Goal: Task Accomplishment & Management: Manage account settings

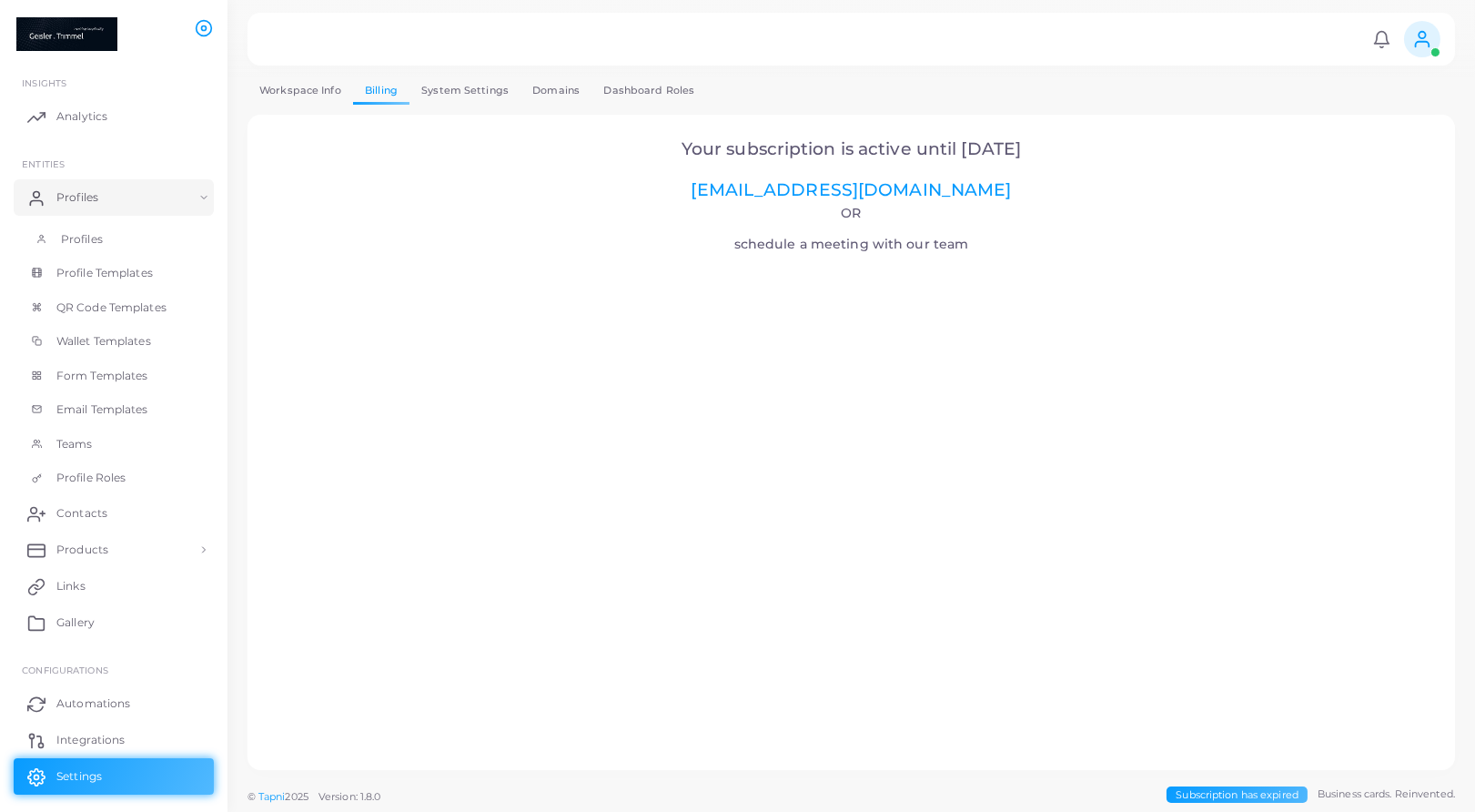
click at [112, 235] on link "Profiles" at bounding box center [113, 239] width 200 height 35
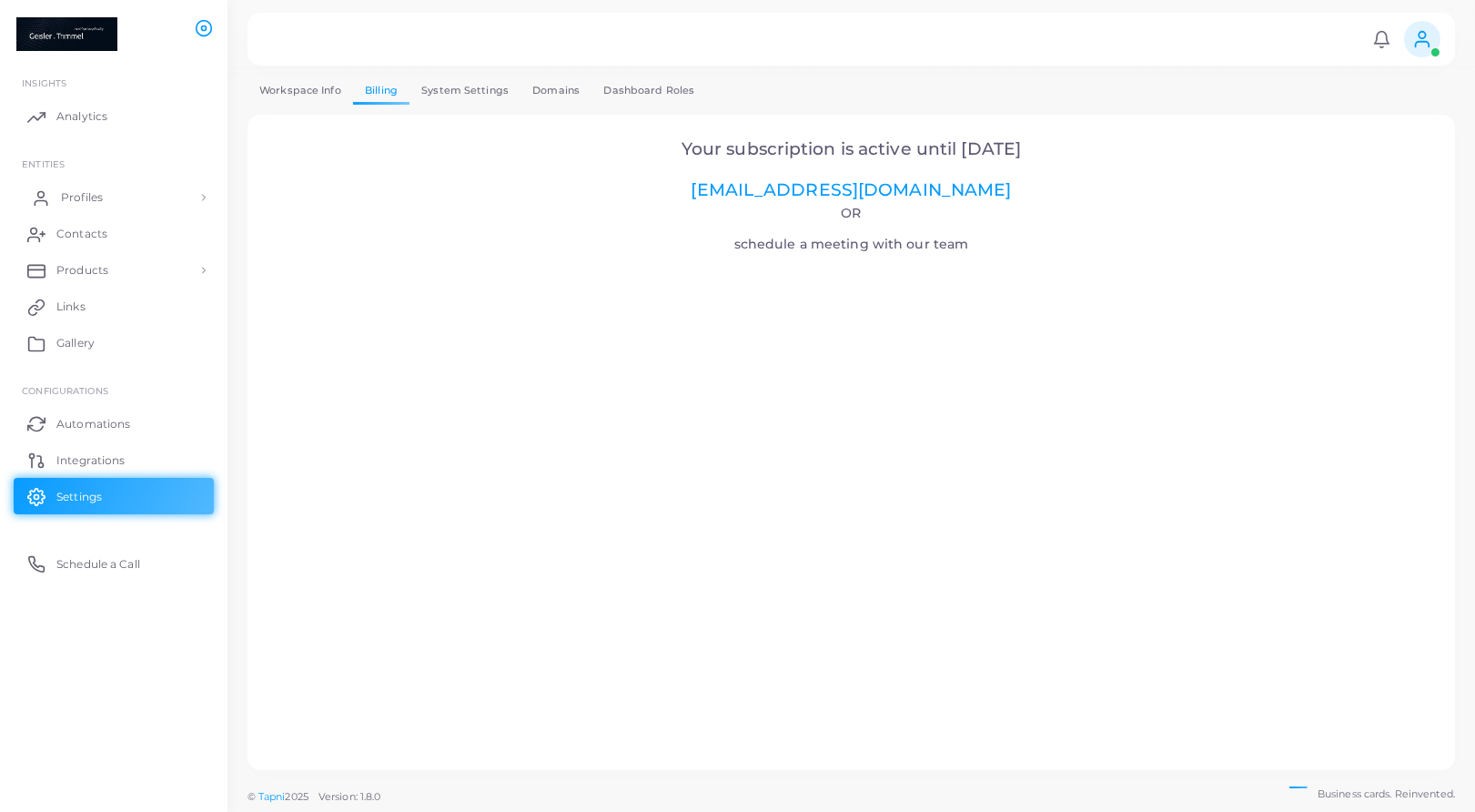
click at [78, 190] on span "Profiles" at bounding box center [81, 198] width 41 height 17
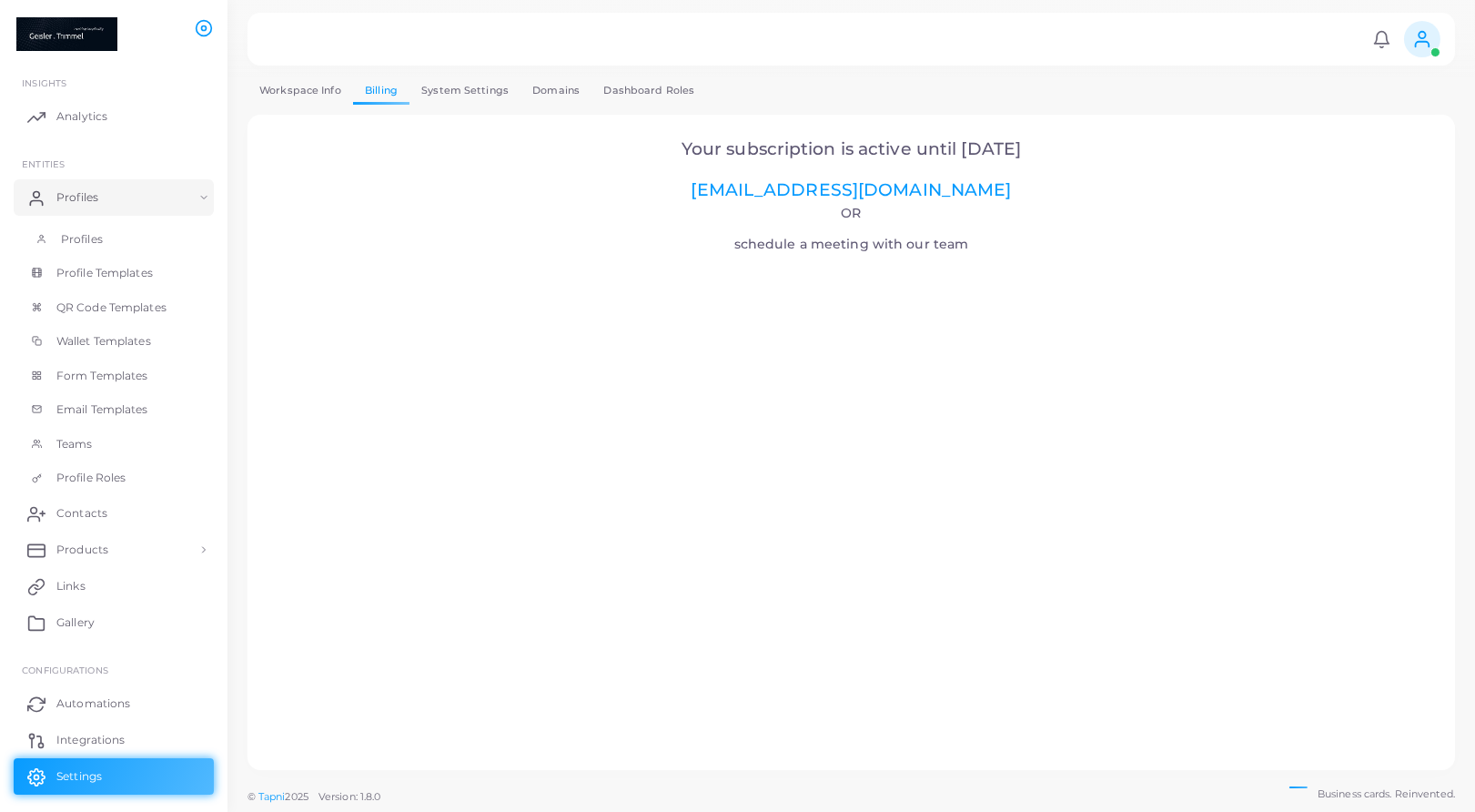
click at [102, 238] on span "Profiles" at bounding box center [81, 239] width 41 height 17
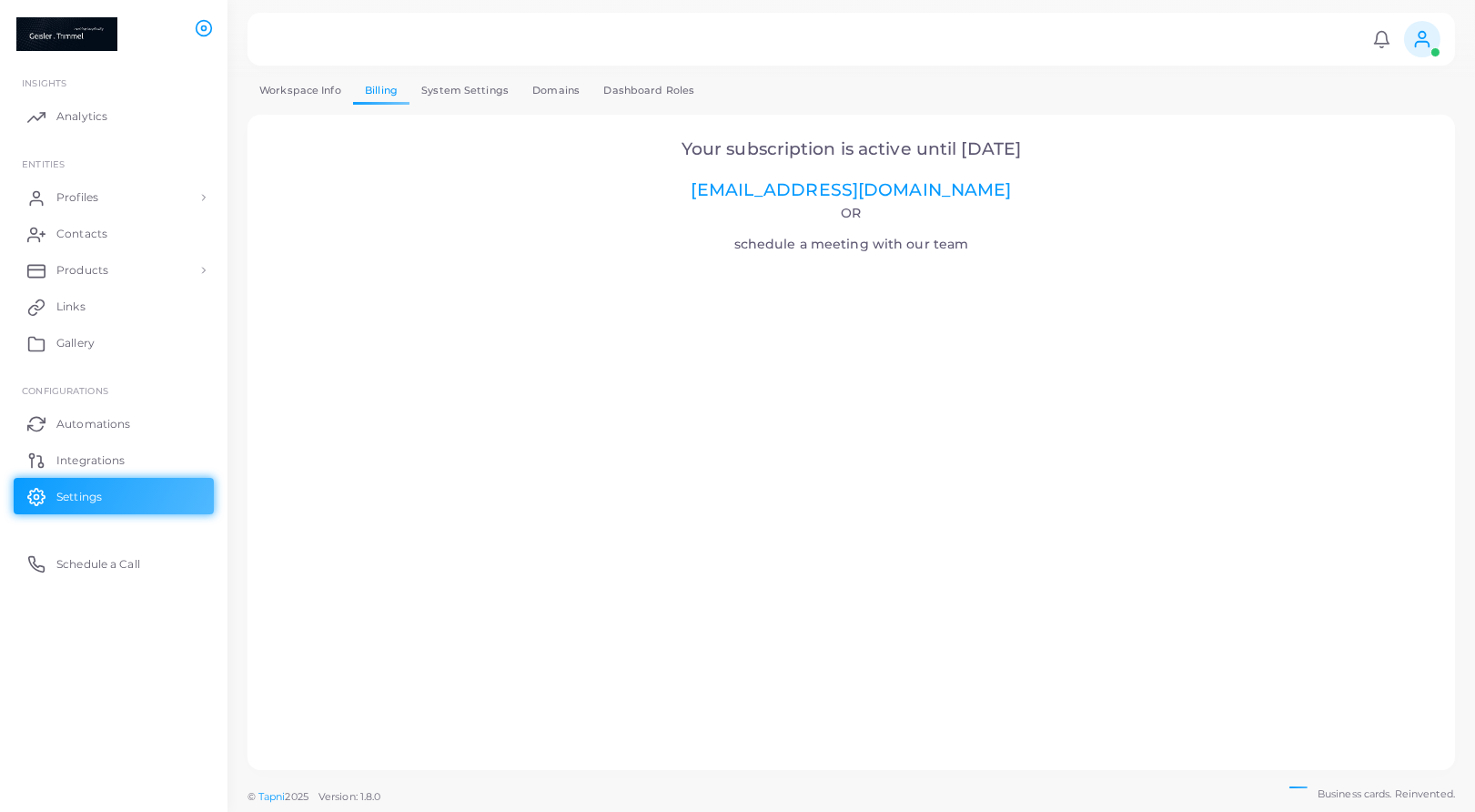
click at [328, 92] on link "Workspace Info" at bounding box center [300, 90] width 106 height 27
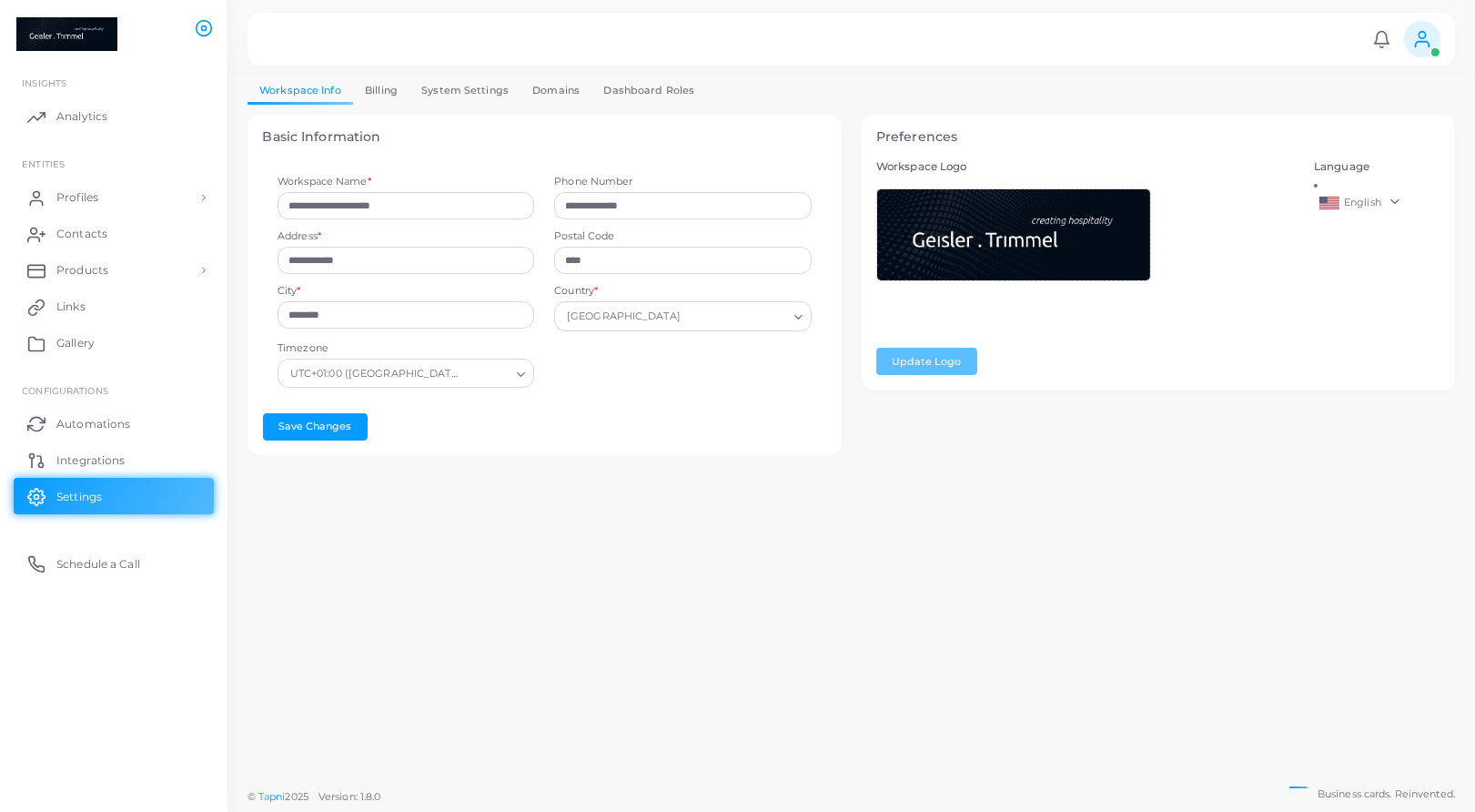
click at [414, 86] on link "System Settings" at bounding box center [465, 90] width 111 height 27
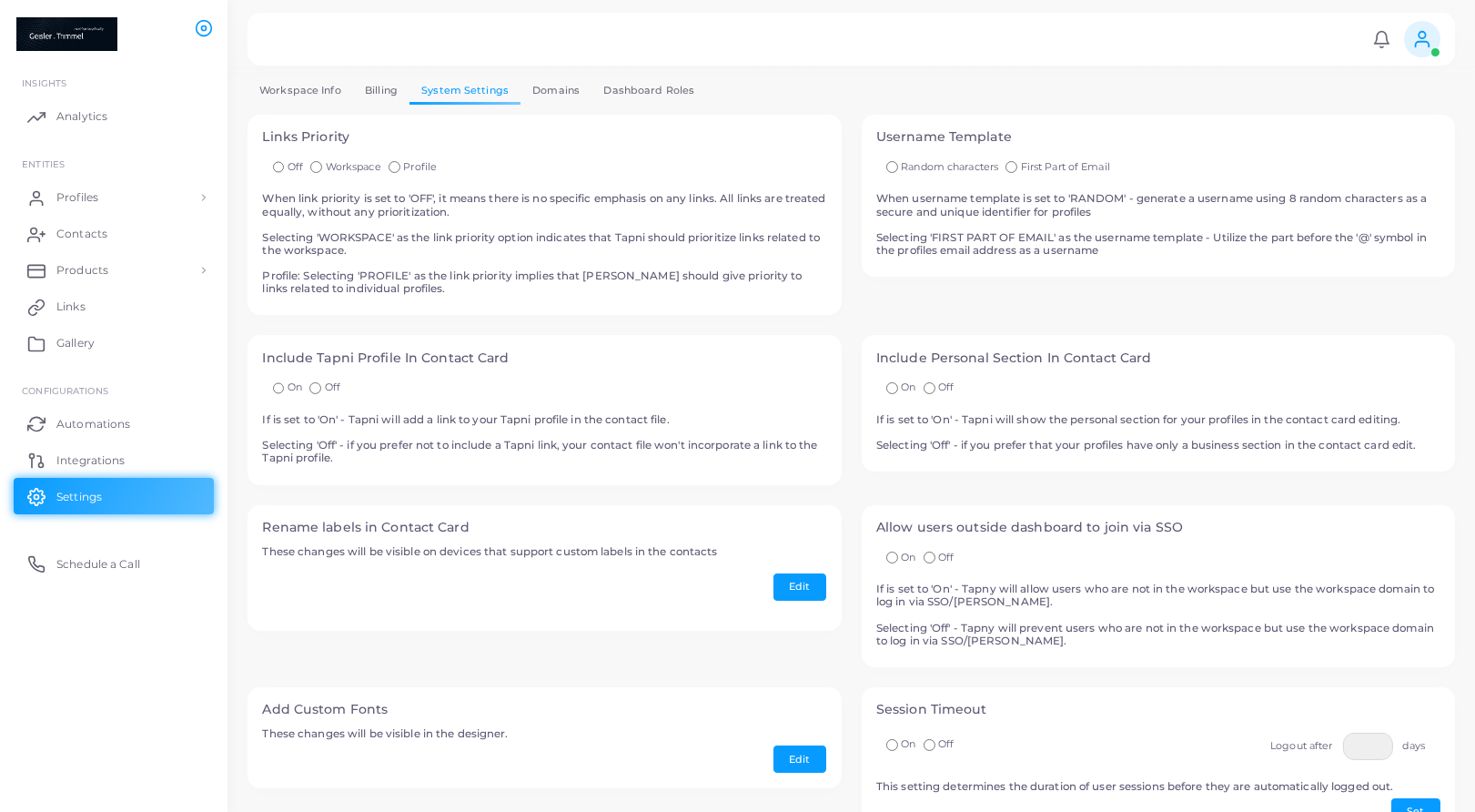
click at [543, 93] on link "Domains" at bounding box center [555, 90] width 71 height 27
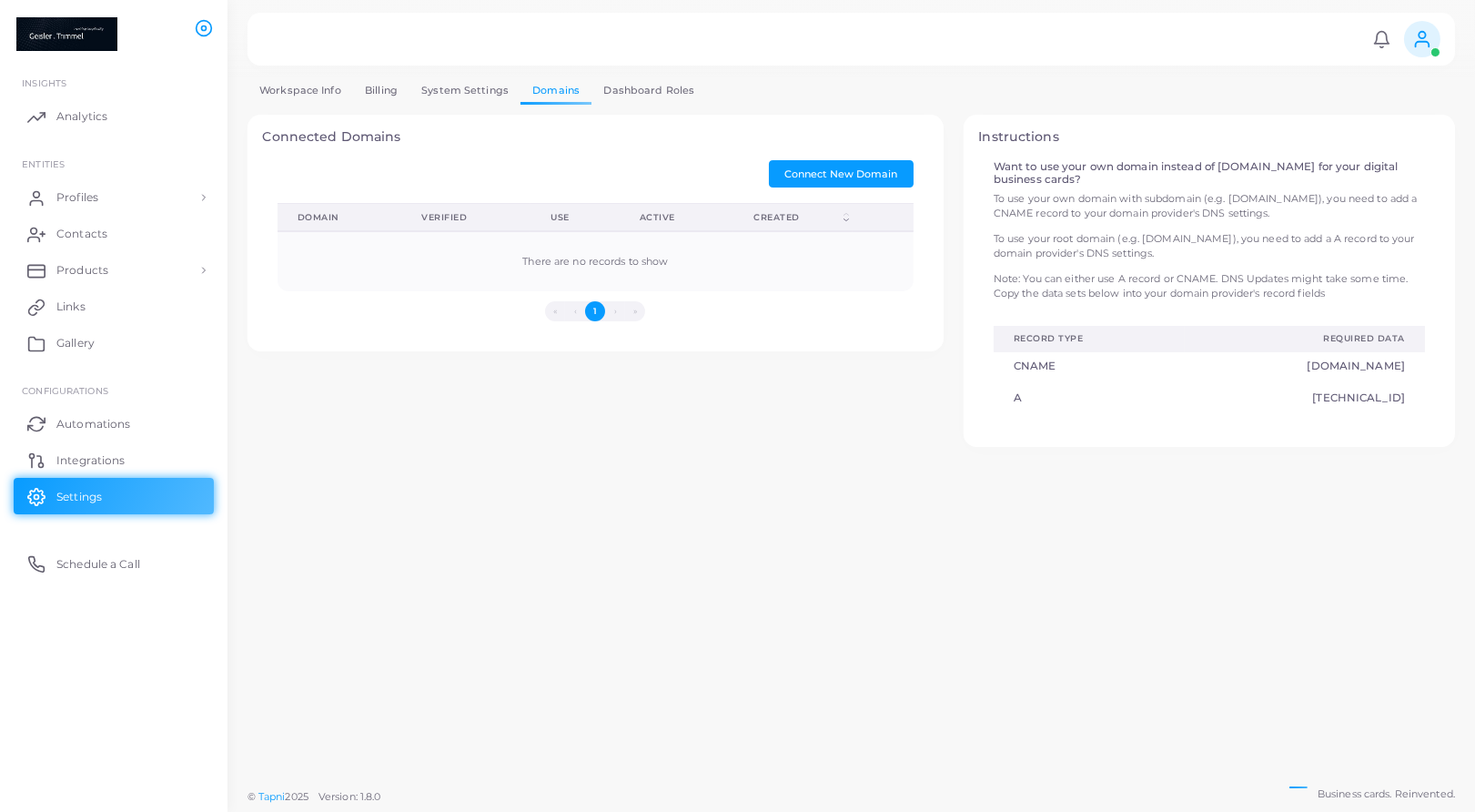
click at [633, 92] on link "Dashboard Roles" at bounding box center [648, 90] width 115 height 27
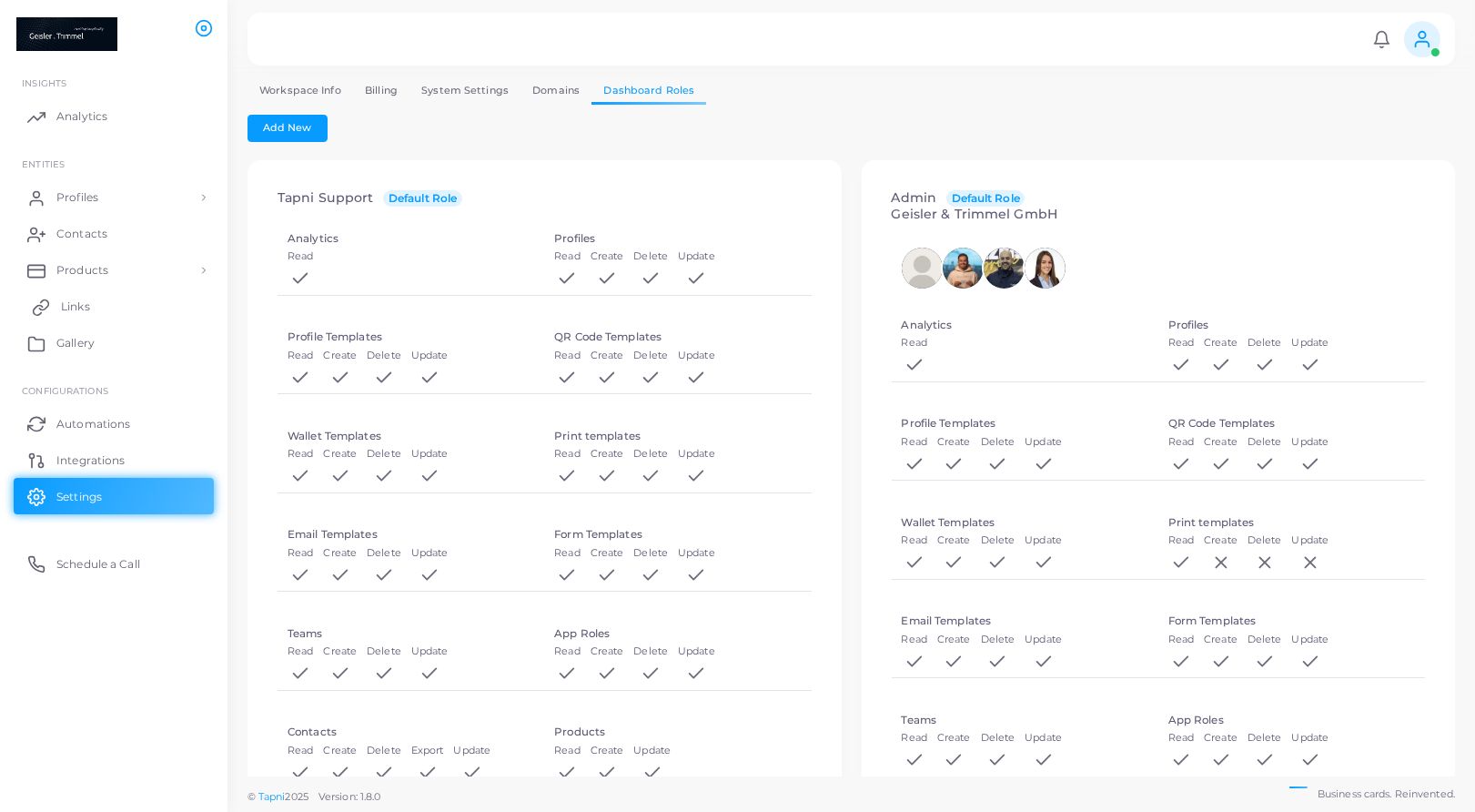
click at [102, 299] on link "Links" at bounding box center [113, 307] width 200 height 37
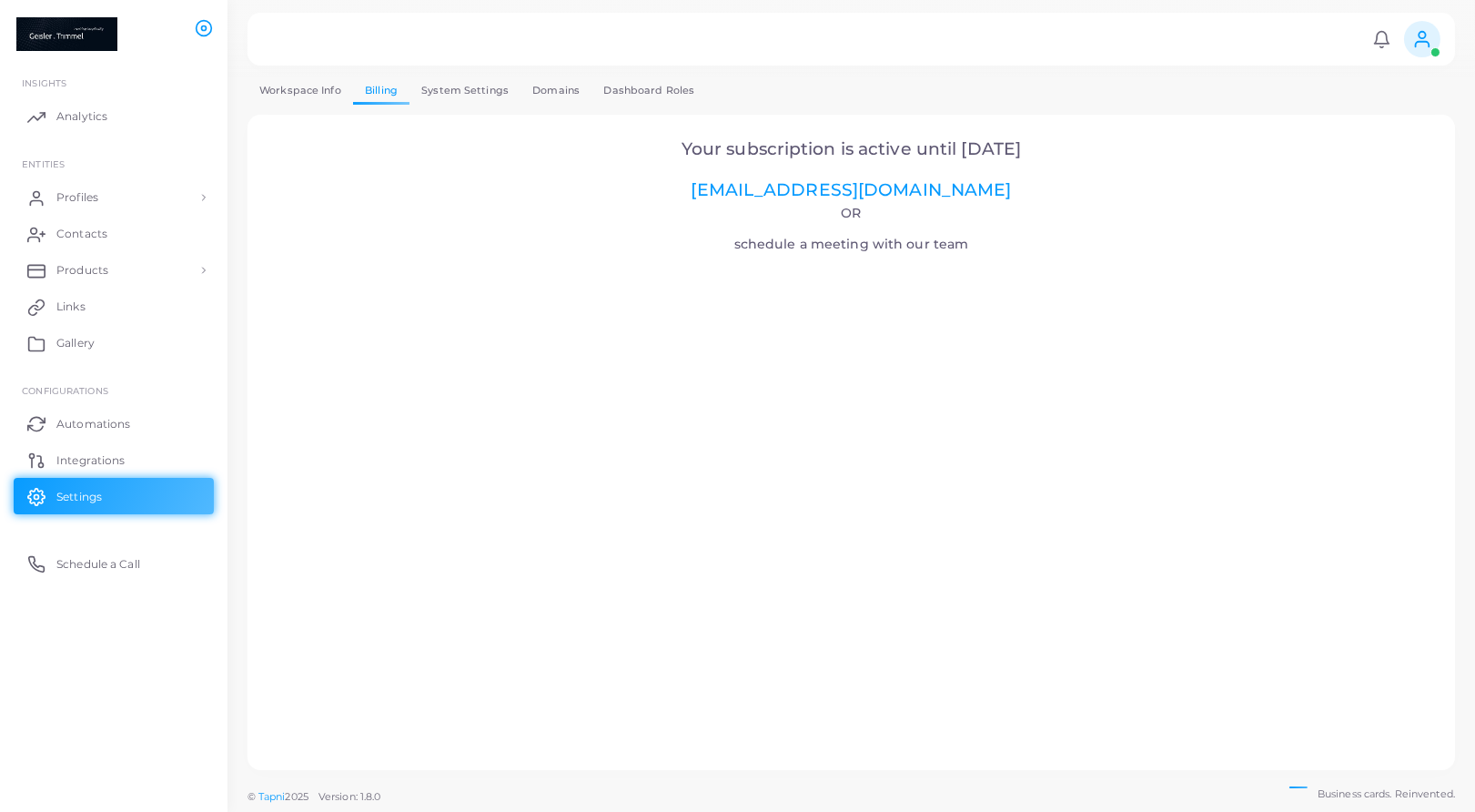
drag, startPoint x: 1039, startPoint y: 145, endPoint x: 664, endPoint y: 146, distance: 375.0
click at [664, 146] on h2 "Your subscription is active until [DATE] [EMAIL_ADDRESS][DOMAIN_NAME]" at bounding box center [851, 169] width 1157 height 62
click at [1041, 158] on h2 "Your subscription is active until [DATE] [EMAIL_ADDRESS][DOMAIN_NAME]" at bounding box center [851, 169] width 1157 height 62
drag, startPoint x: 1037, startPoint y: 151, endPoint x: 664, endPoint y: 154, distance: 373.0
click at [681, 154] on span "Your subscription is active until [DATE]" at bounding box center [851, 148] width 340 height 21
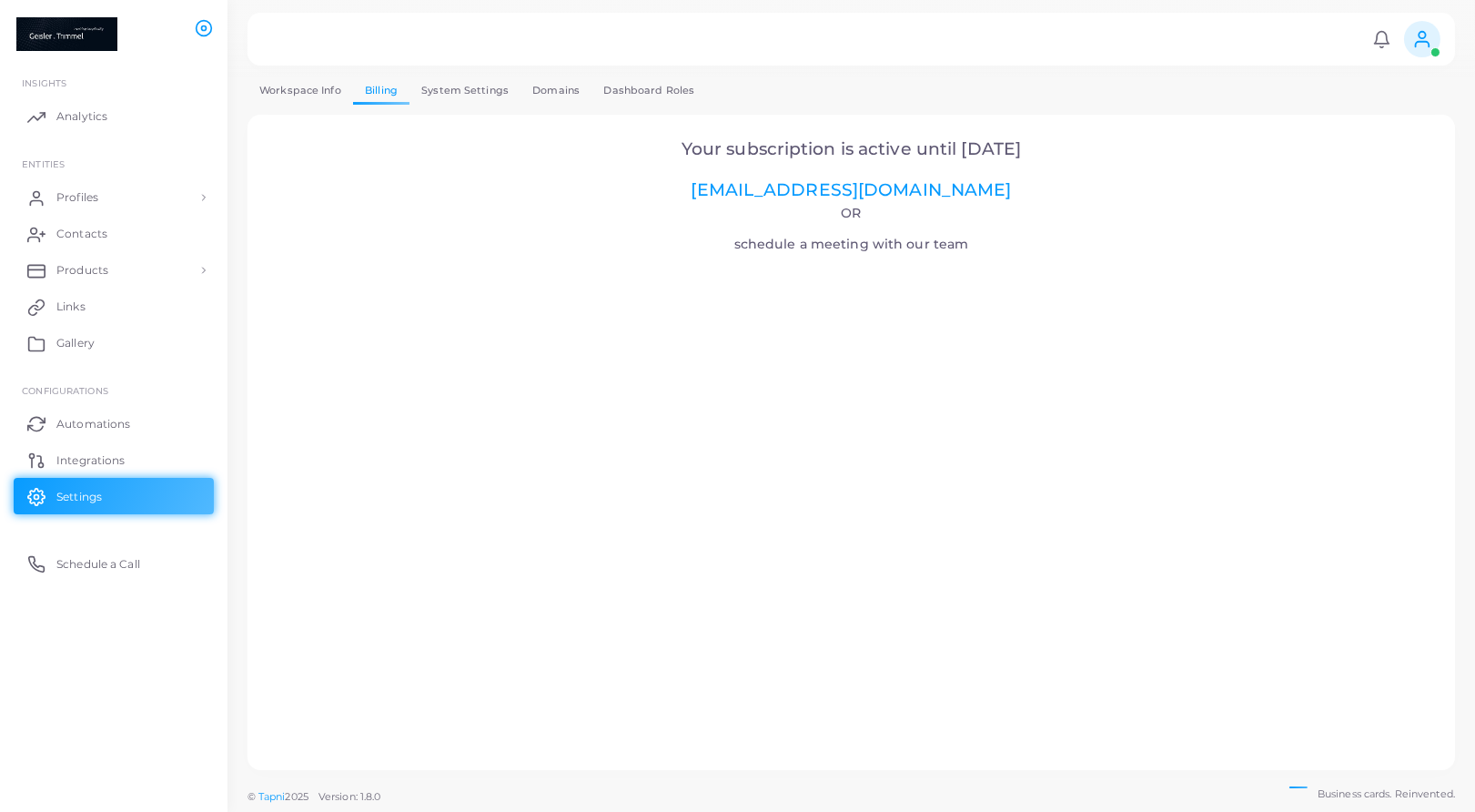
click at [774, 136] on div "Your subscription is active until [DATE] [EMAIL_ADDRESS][DOMAIN_NAME] Or schedu…" at bounding box center [852, 442] width 1188 height 635
click at [550, 179] on h2 "Your subscription is active until [DATE] [EMAIL_ADDRESS][DOMAIN_NAME]" at bounding box center [851, 169] width 1157 height 62
click at [78, 419] on span "Automations" at bounding box center [98, 424] width 74 height 17
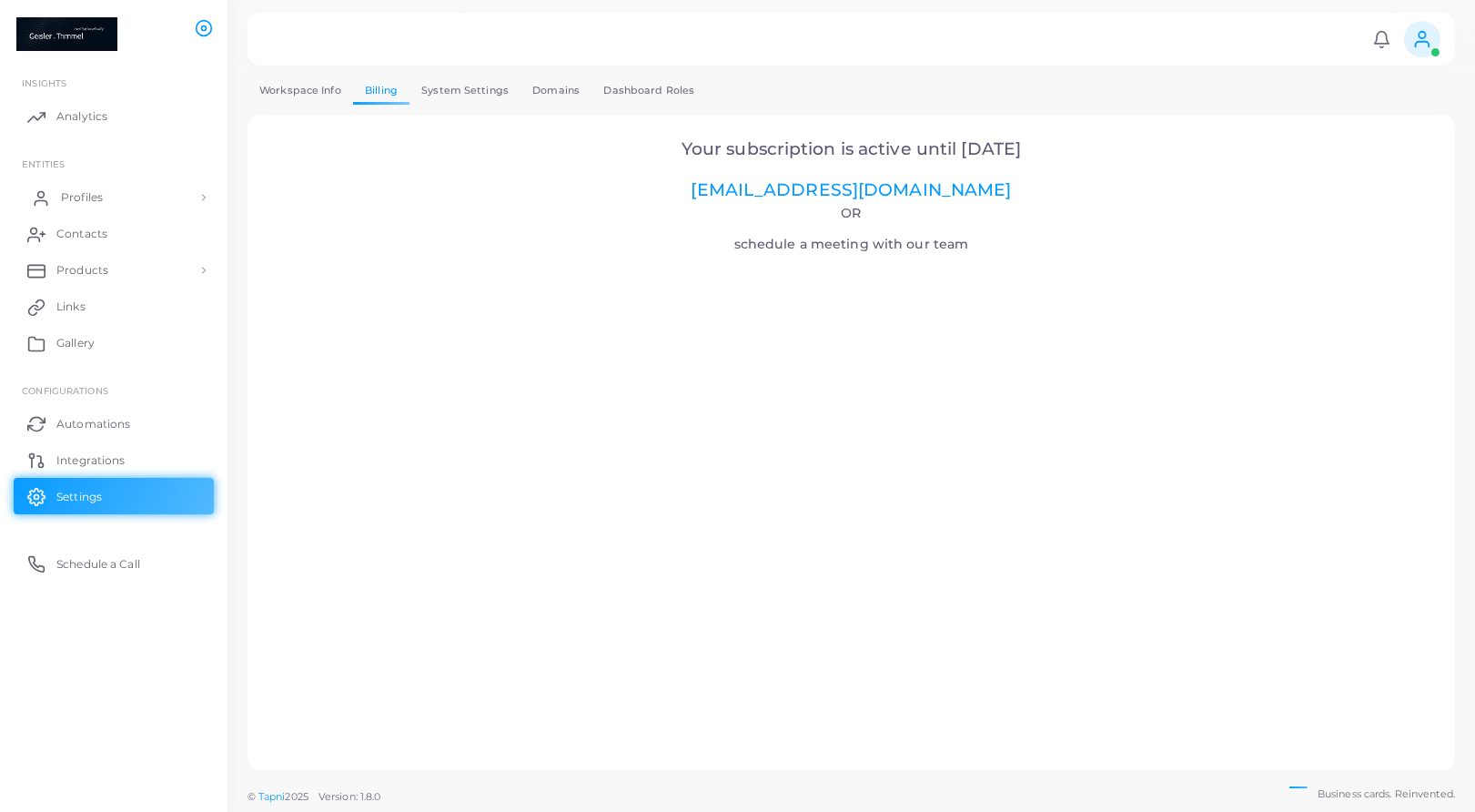
click at [87, 195] on span "Profiles" at bounding box center [81, 198] width 41 height 17
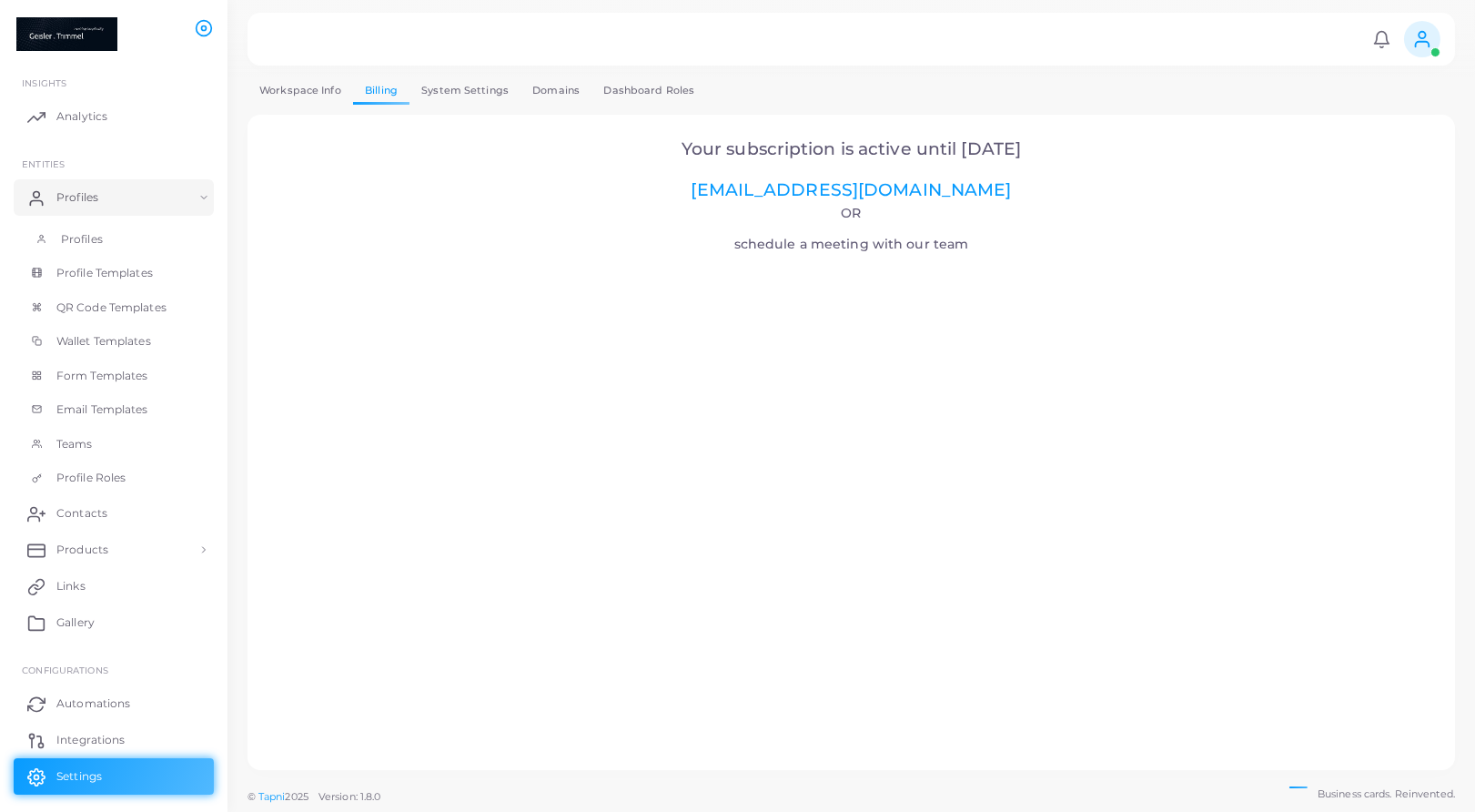
click at [90, 231] on span "Profiles" at bounding box center [81, 239] width 41 height 17
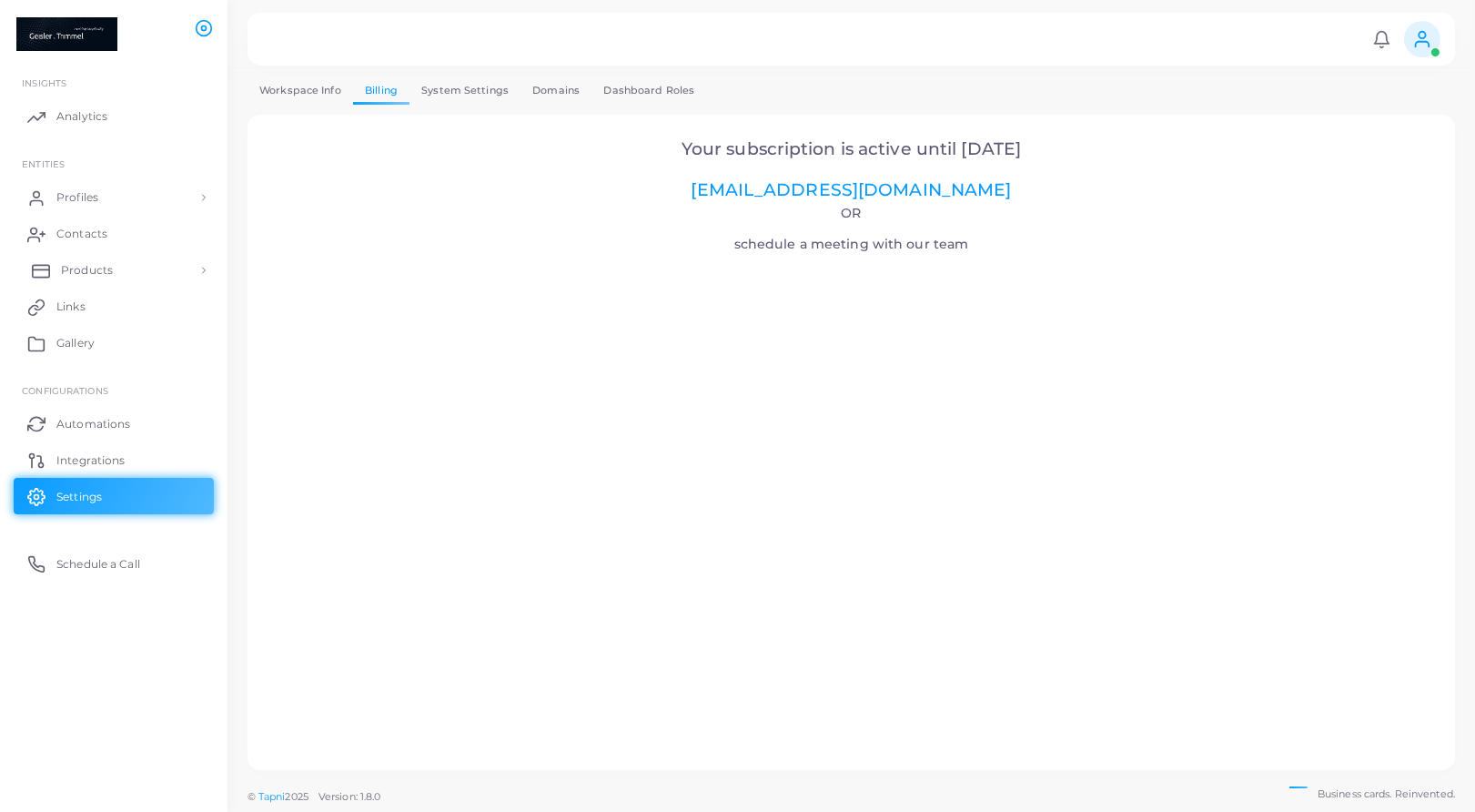
click at [91, 275] on span "Products" at bounding box center [87, 271] width 52 height 17
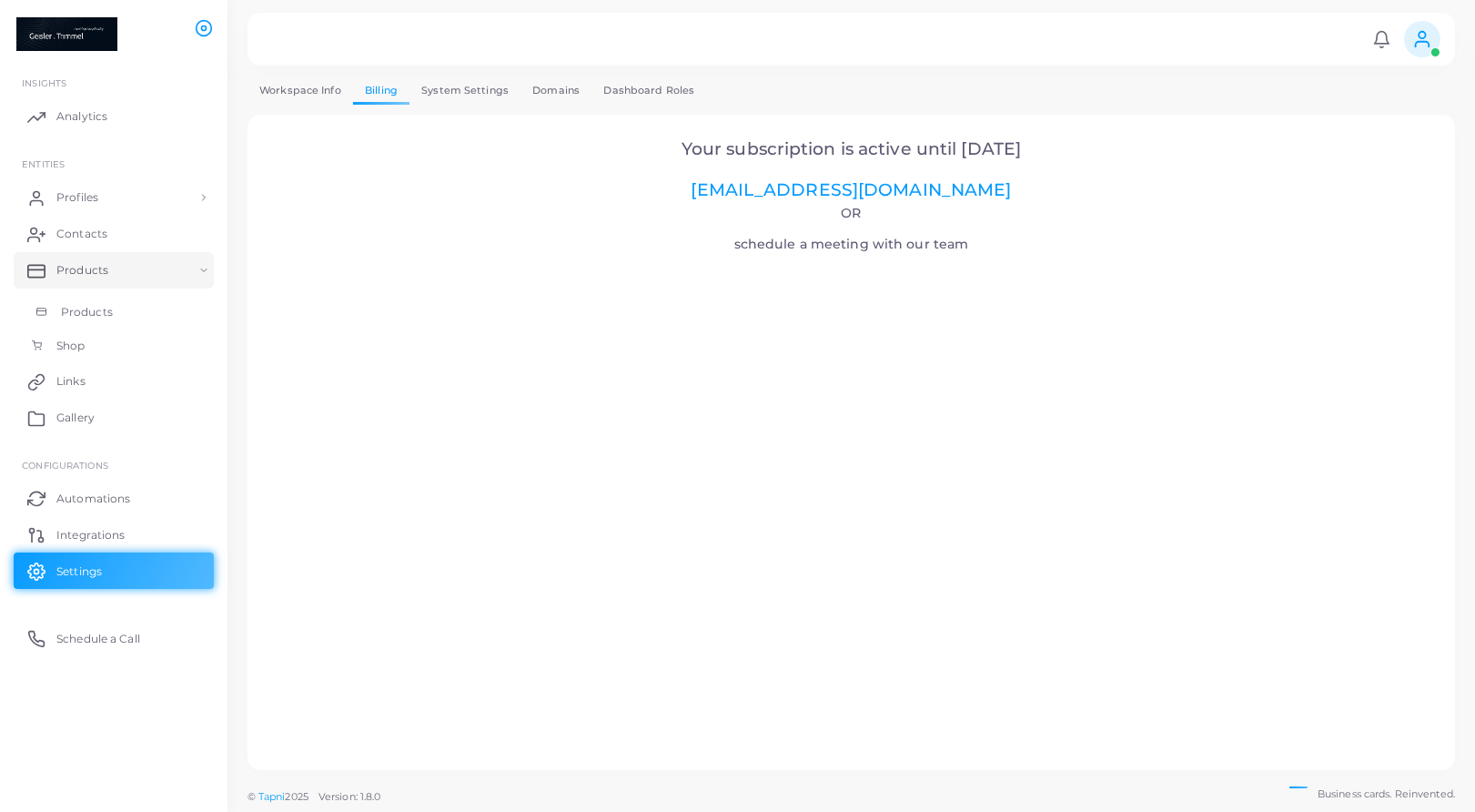
click at [86, 328] on link "Products" at bounding box center [113, 312] width 200 height 35
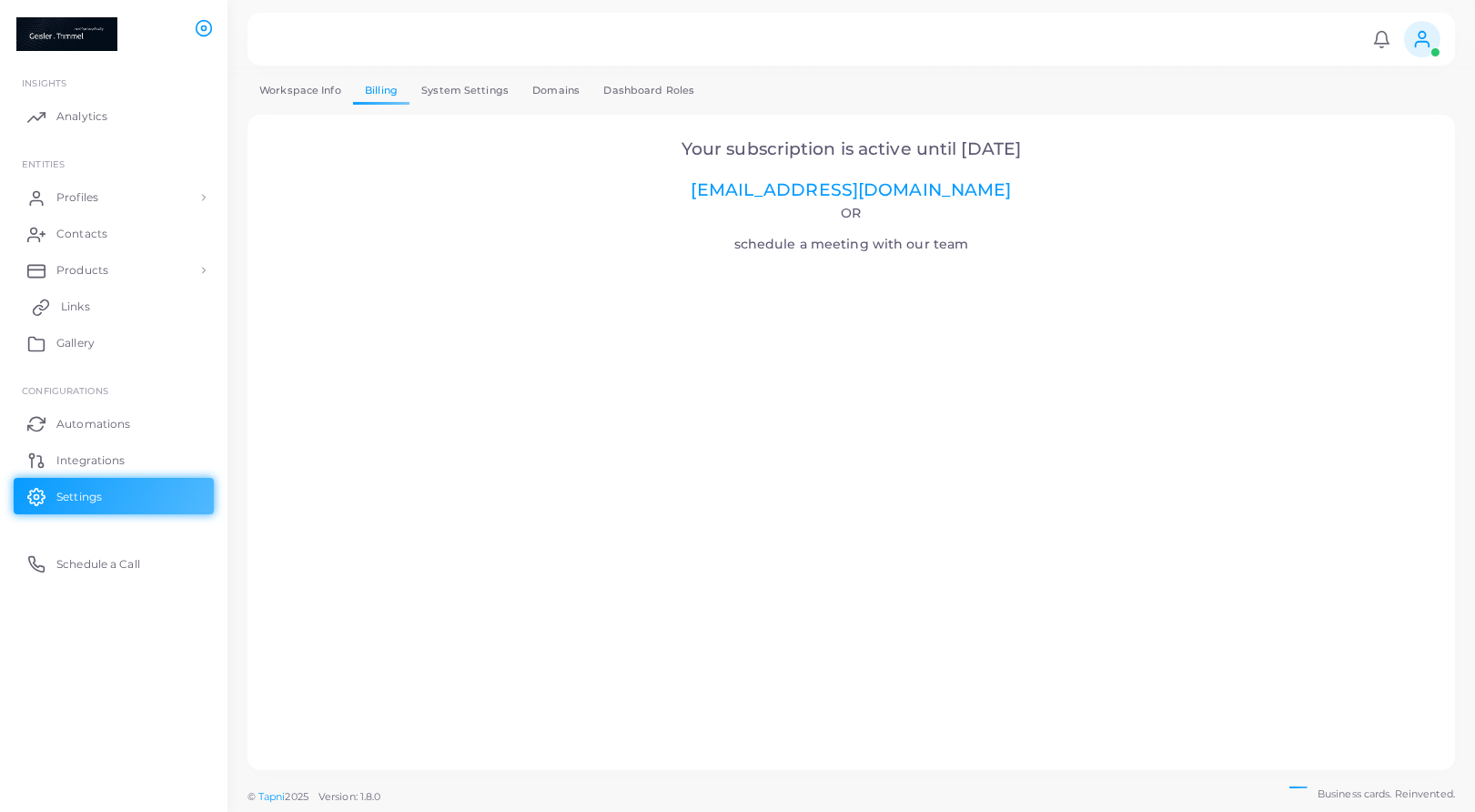
click at [72, 301] on span "Links" at bounding box center [75, 307] width 29 height 17
click at [810, 190] on link "[EMAIL_ADDRESS][DOMAIN_NAME]" at bounding box center [851, 190] width 320 height 21
drag, startPoint x: 664, startPoint y: 149, endPoint x: 1074, endPoint y: 144, distance: 410.0
click at [1074, 144] on h2 "Your subscription is active until [DATE] [EMAIL_ADDRESS][DOMAIN_NAME]" at bounding box center [851, 169] width 1157 height 62
copy span "Your subscription is active until [DATE]"
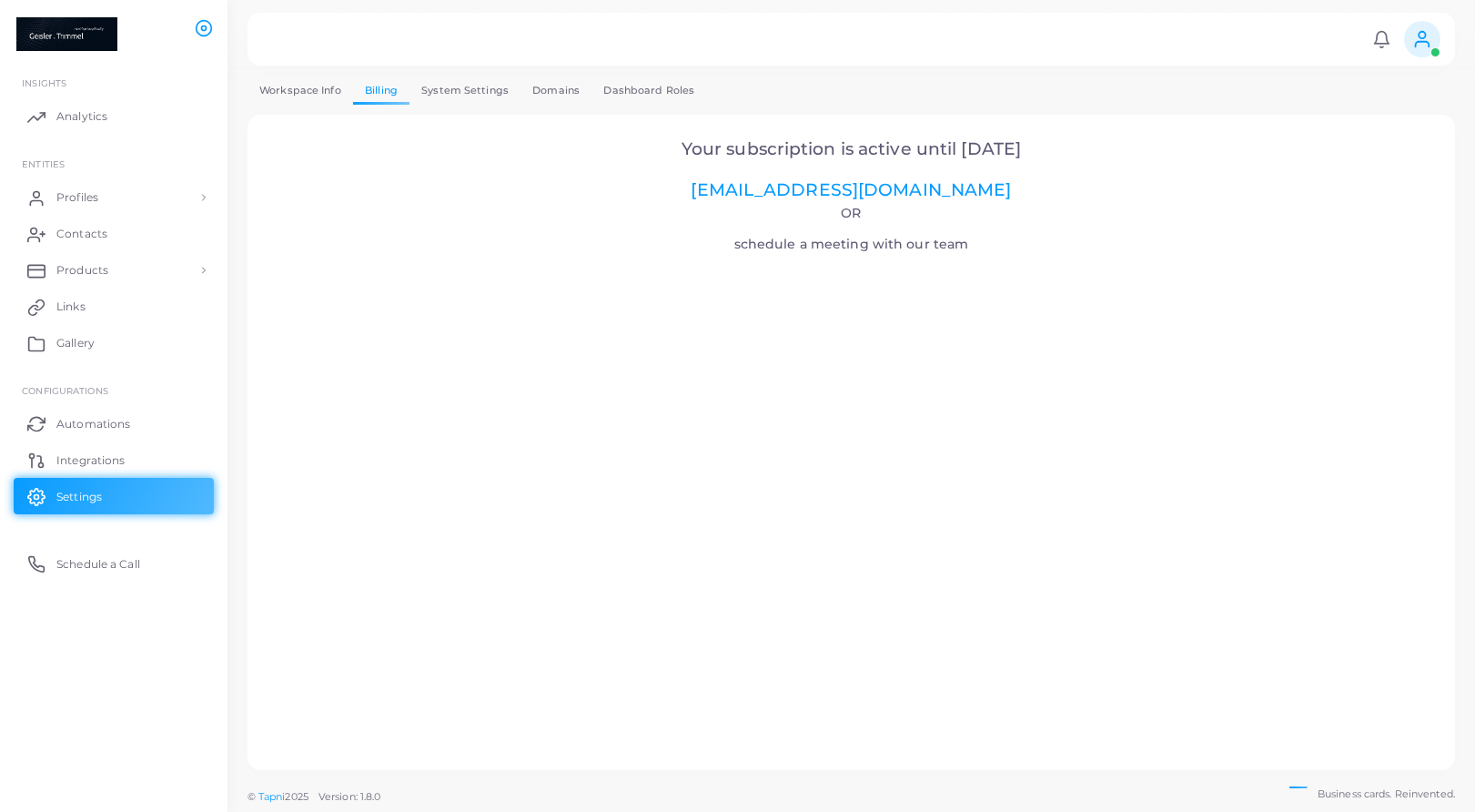
click at [1431, 41] on icon at bounding box center [1423, 40] width 20 height 20
click at [1356, 105] on li "[PERSON_NAME] & [PERSON_NAME] GmbH ([EMAIL_ADDRESS][PERSON_NAME][DOMAIN_NAME])" at bounding box center [1369, 124] width 148 height 88
click at [449, 84] on link "System Settings" at bounding box center [465, 90] width 111 height 27
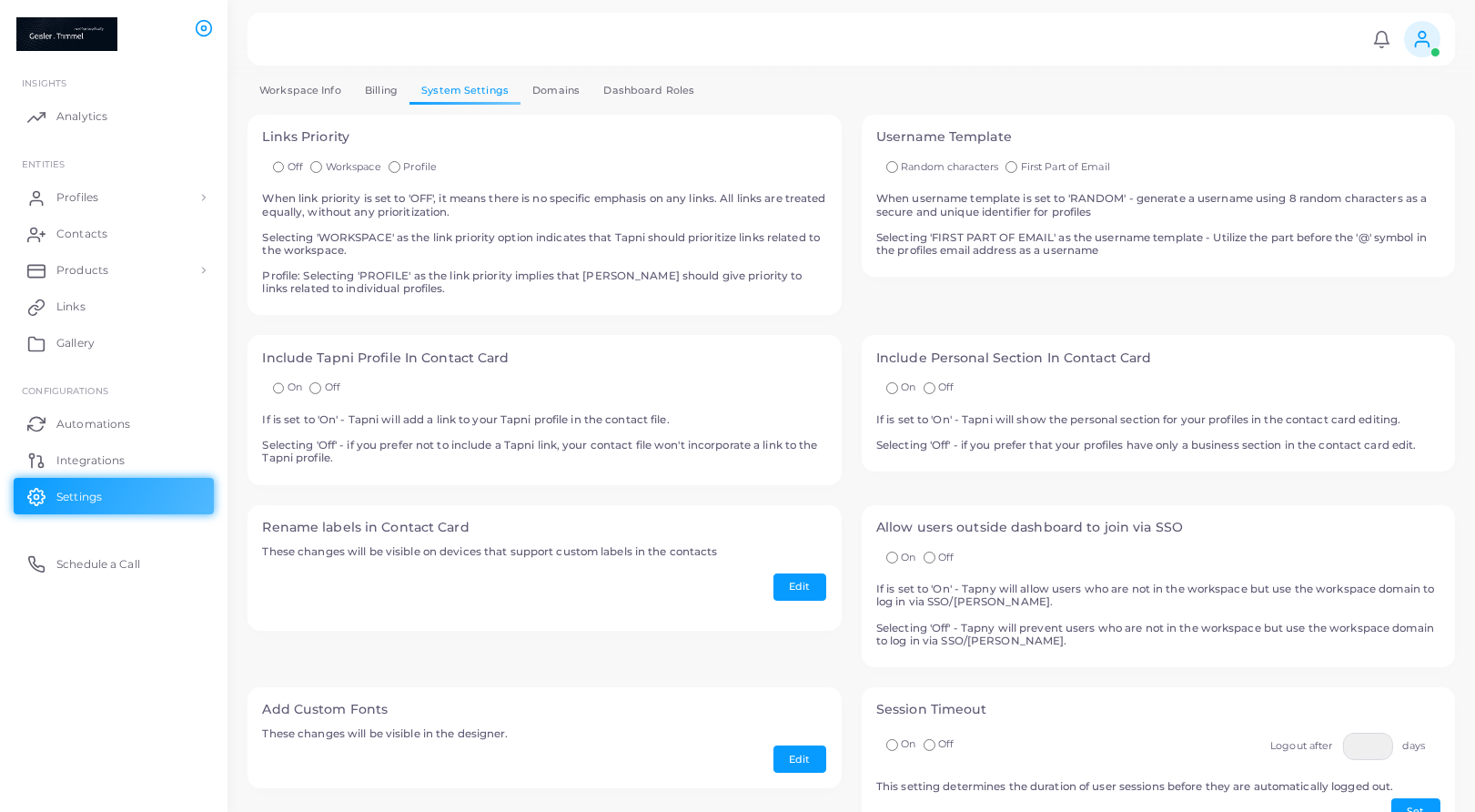
click at [634, 85] on link "Dashboard Roles" at bounding box center [648, 90] width 115 height 27
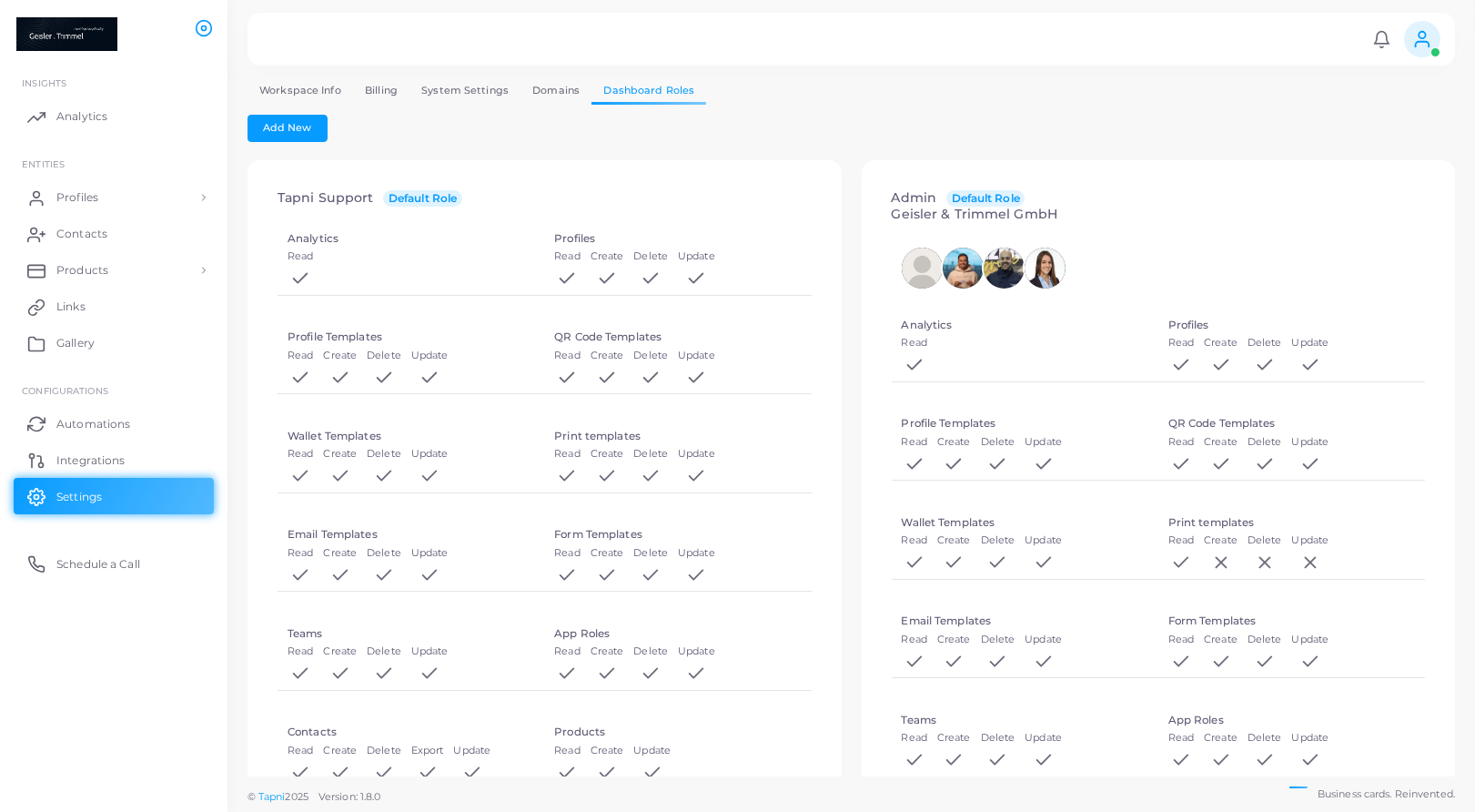
click at [313, 85] on link "Workspace Info" at bounding box center [300, 90] width 106 height 27
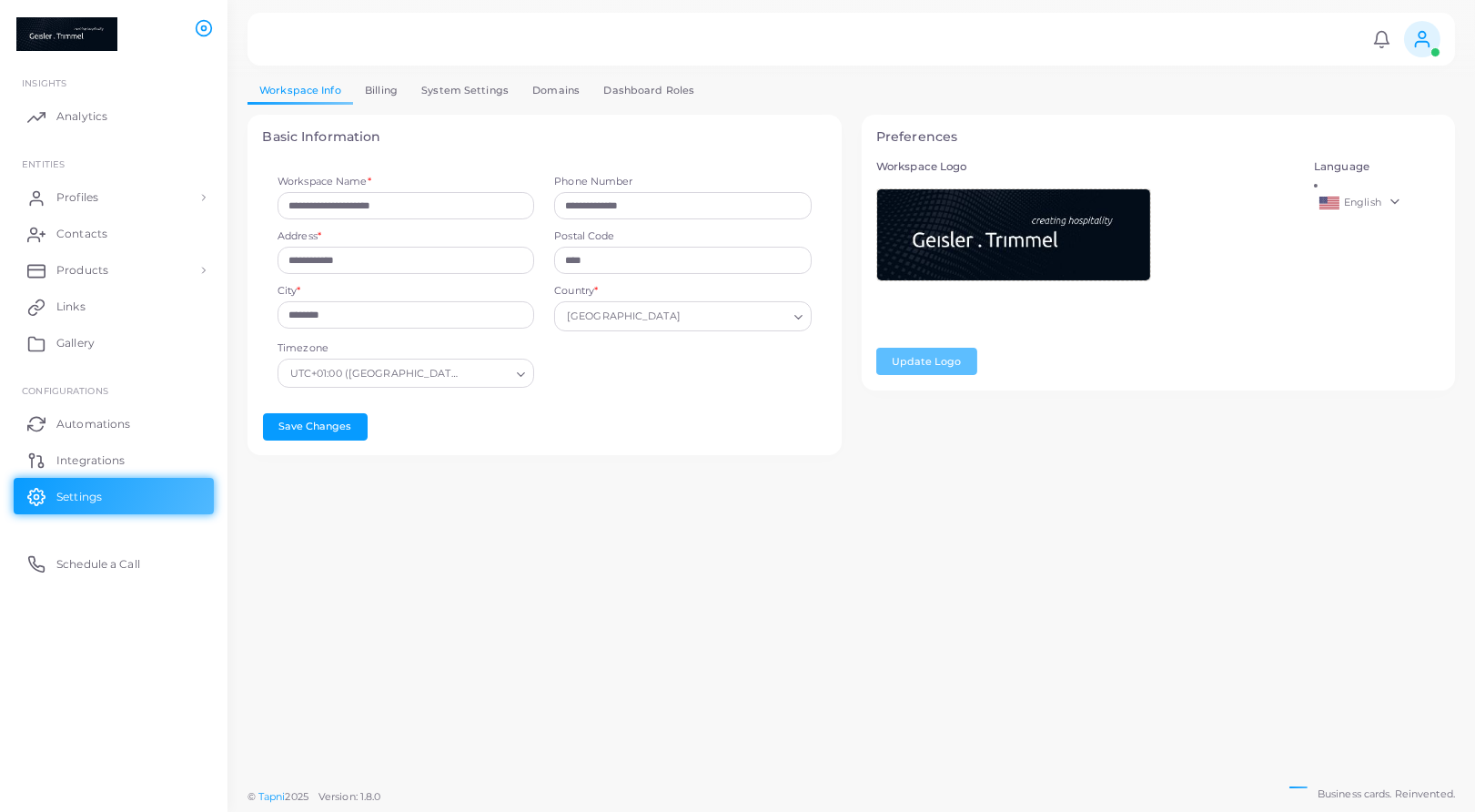
click at [1352, 209] on link "English" at bounding box center [1376, 203] width 125 height 22
click at [1363, 264] on img at bounding box center [1364, 267] width 20 height 13
click at [367, 424] on button "Änderungen speichern" at bounding box center [338, 427] width 150 height 28
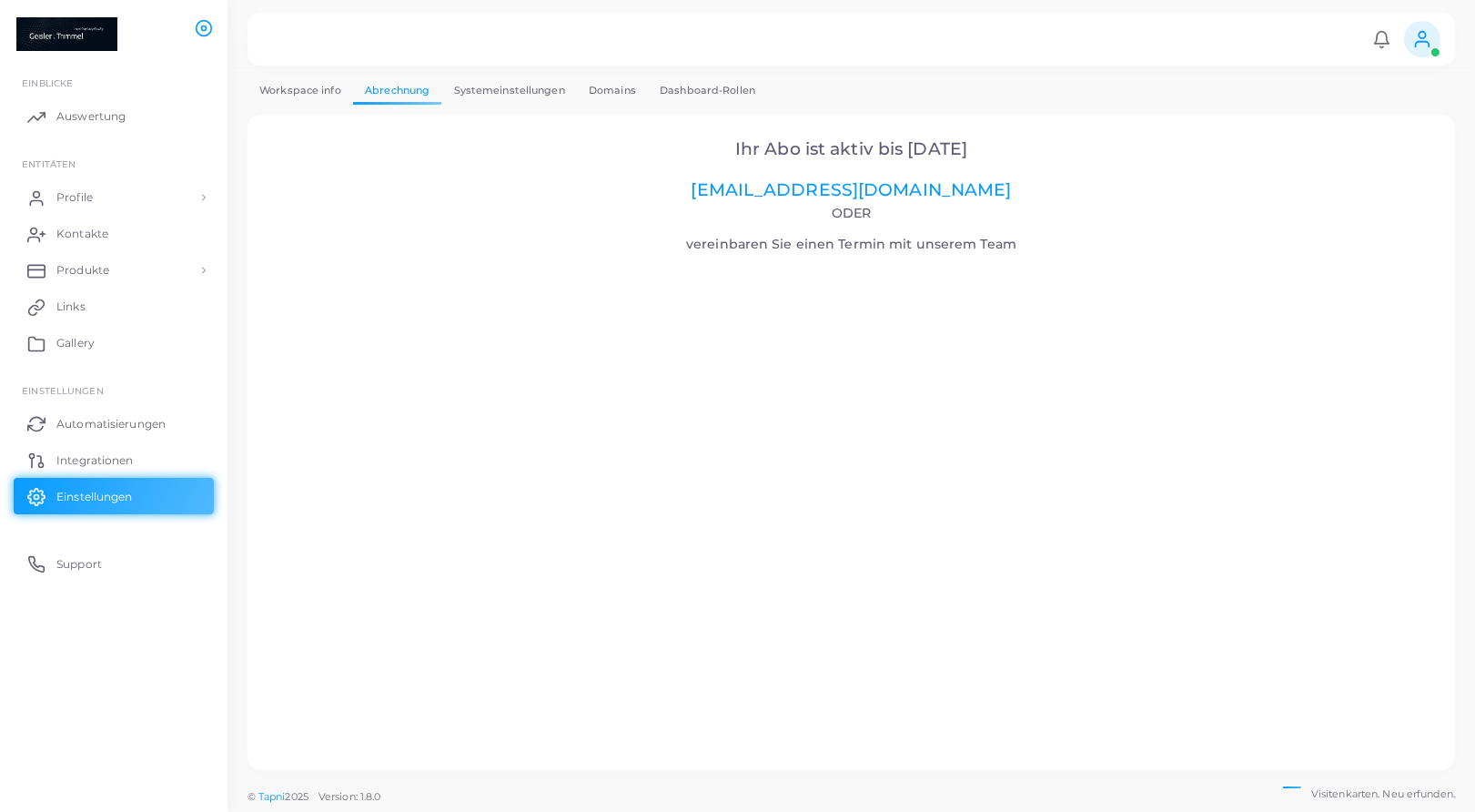
click at [481, 88] on link "Systemeinstellungen" at bounding box center [508, 90] width 134 height 27
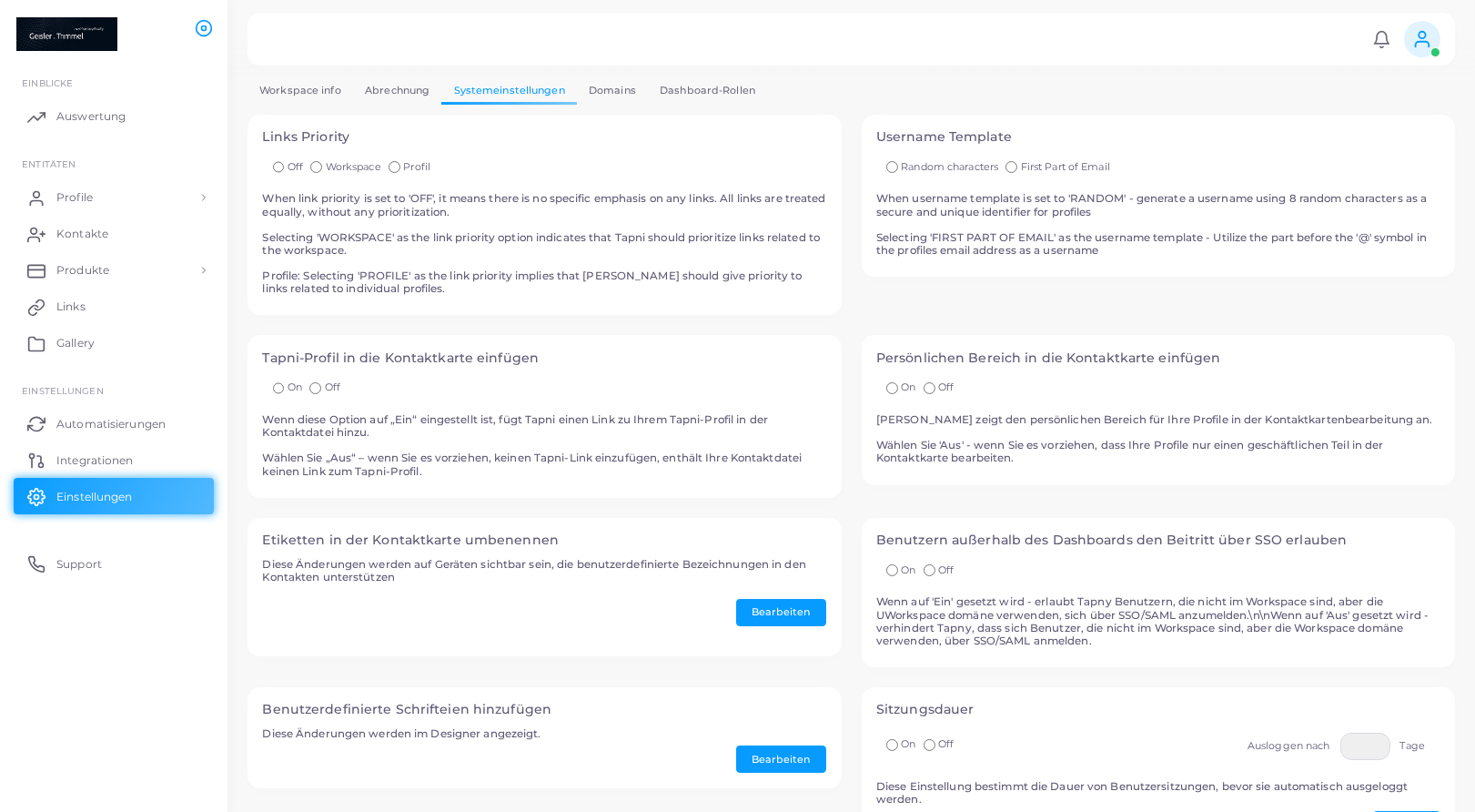
click at [685, 82] on link "Dashboard-Rollen" at bounding box center [707, 90] width 119 height 27
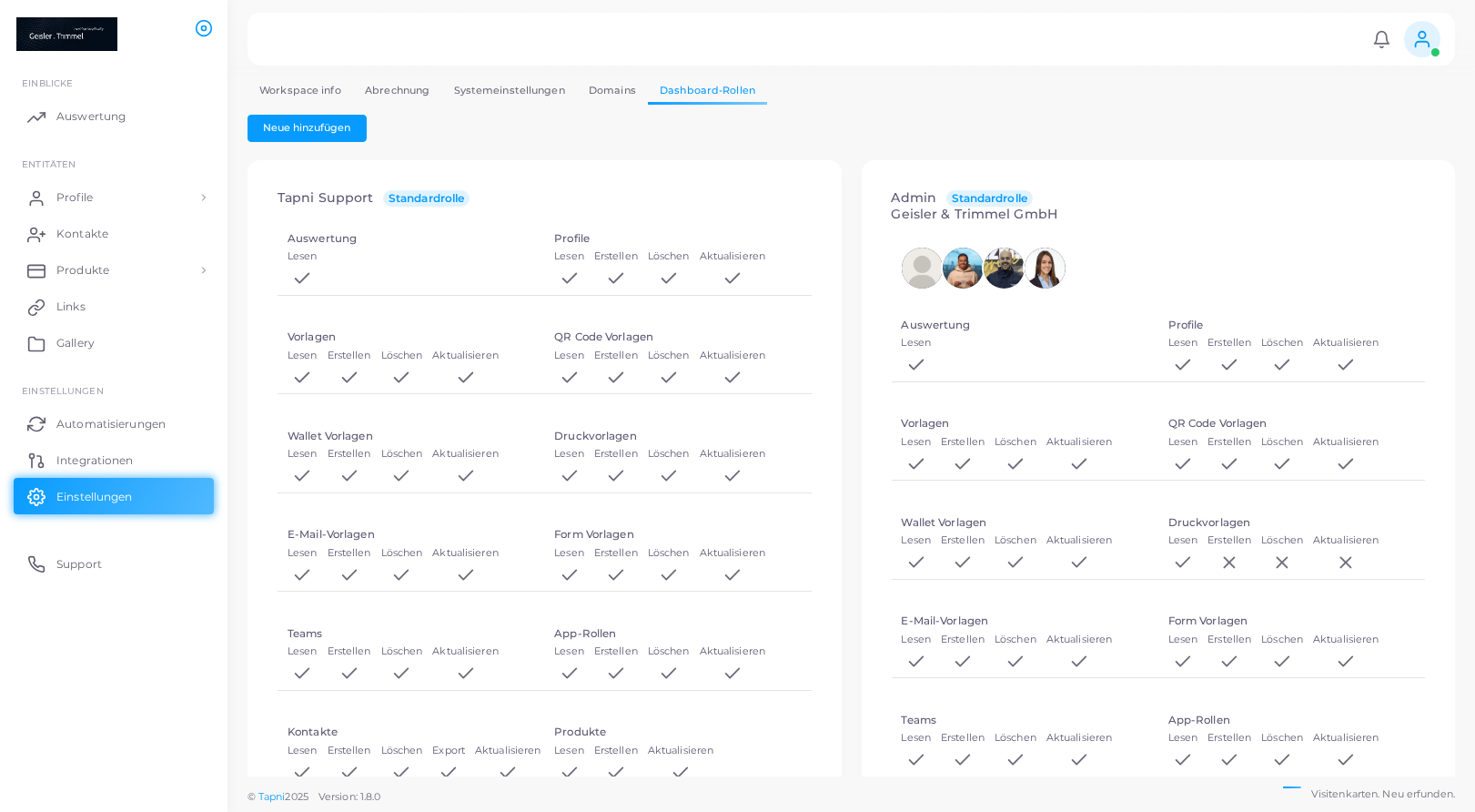
click at [280, 89] on link "Workspace info" at bounding box center [300, 90] width 106 height 27
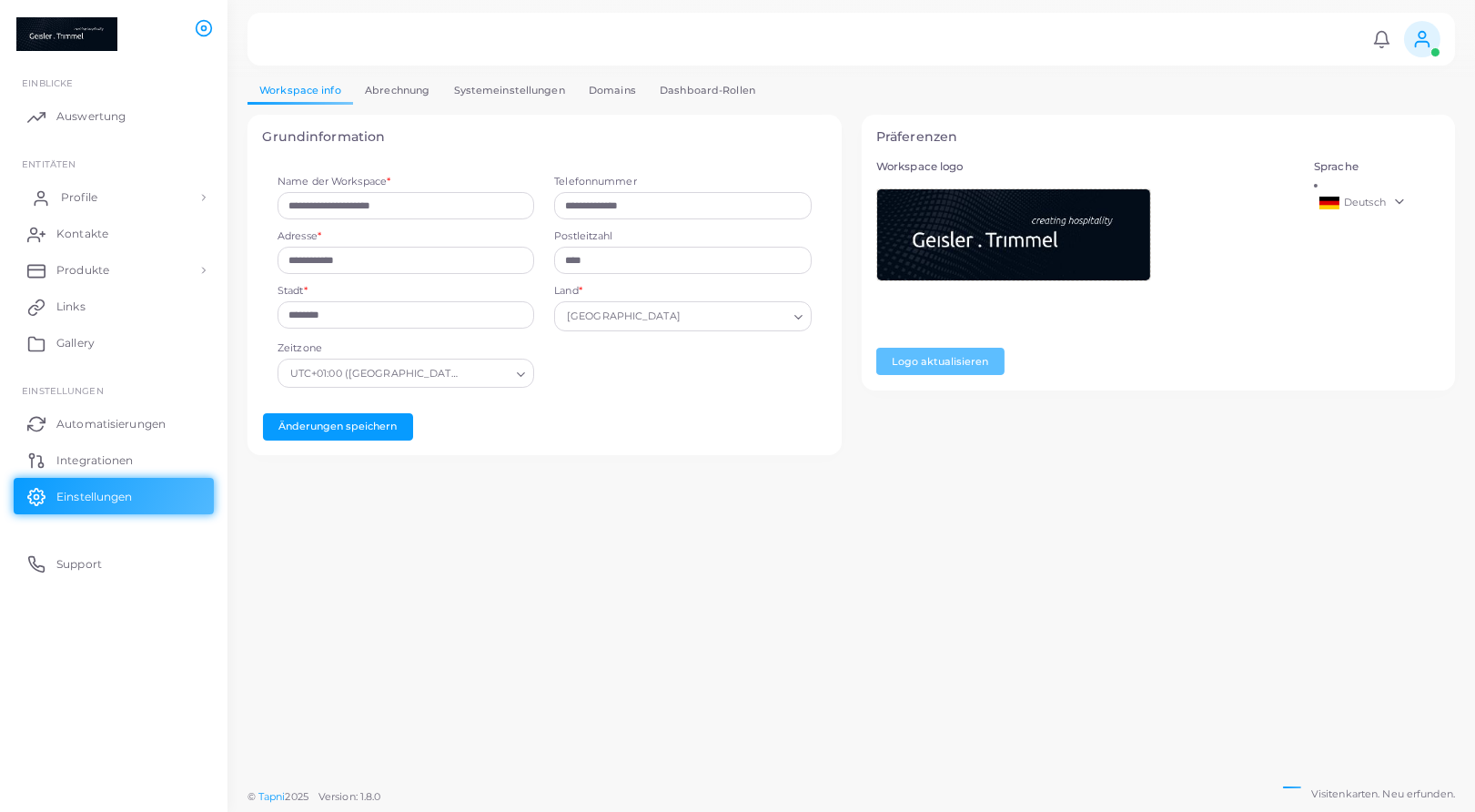
click at [99, 193] on link "Profile" at bounding box center [113, 198] width 200 height 37
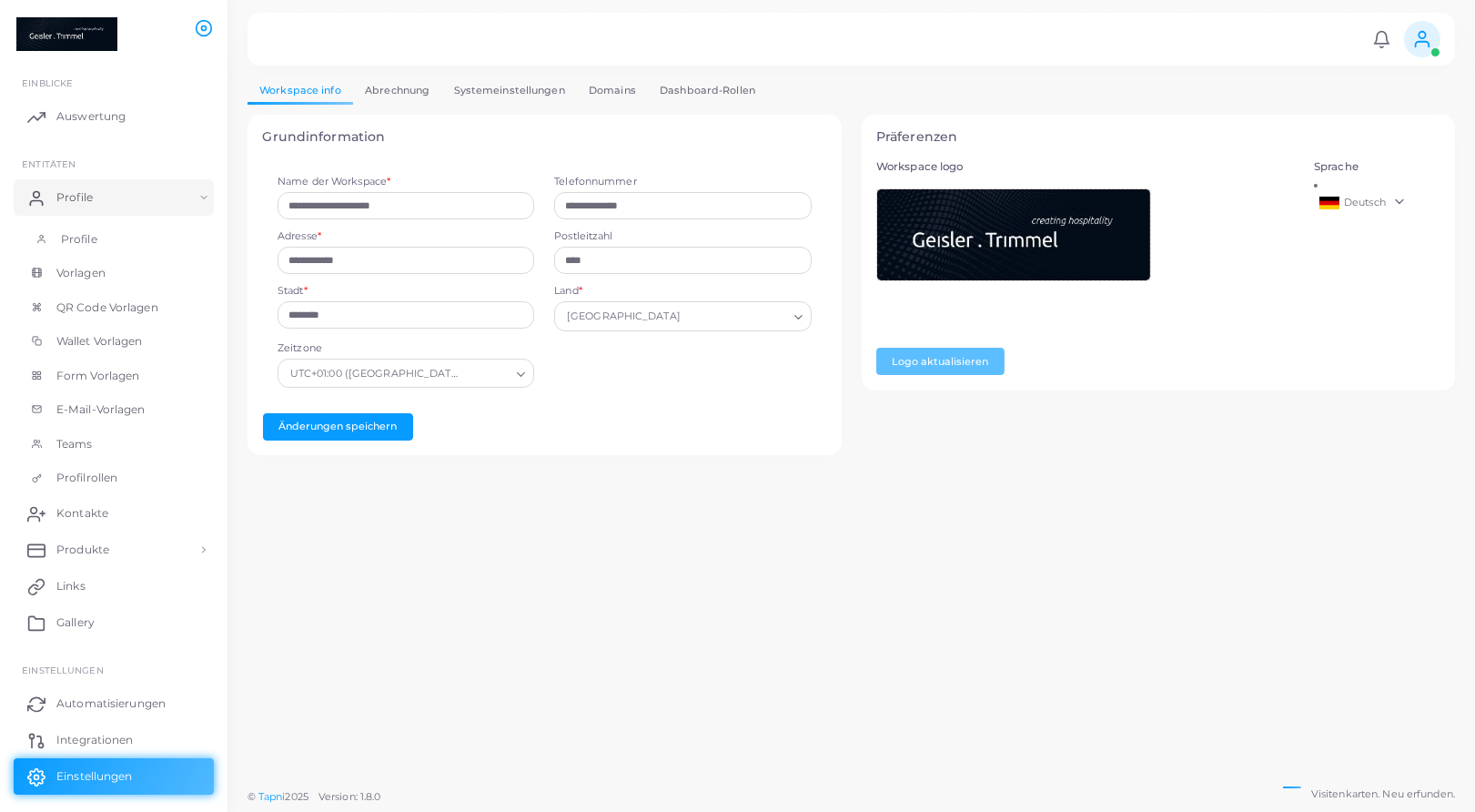
click at [100, 237] on link "Profile" at bounding box center [113, 239] width 200 height 35
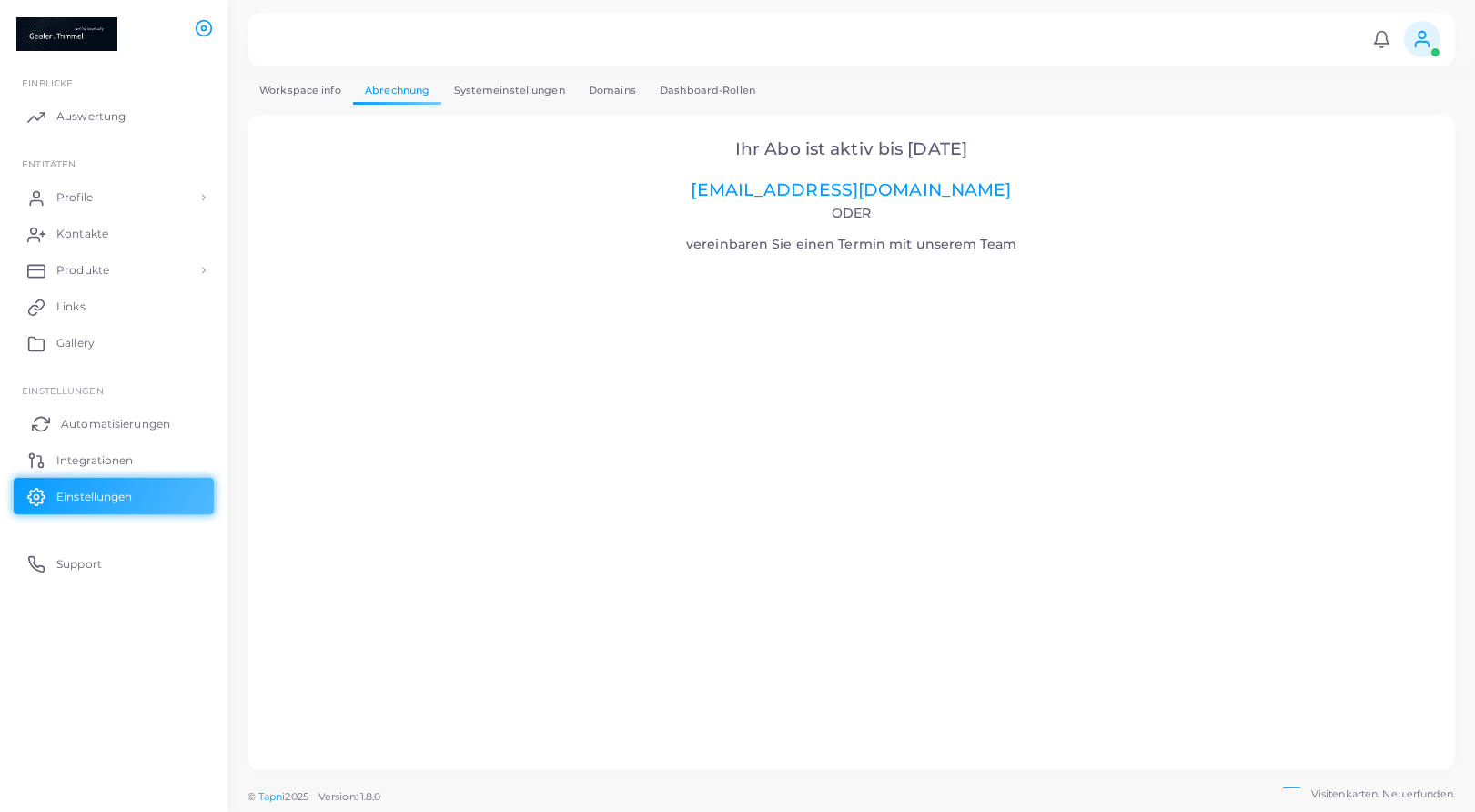
click at [112, 433] on link "Automatisierungen" at bounding box center [113, 423] width 200 height 37
click at [78, 304] on span "Links" at bounding box center [75, 307] width 29 height 17
click at [89, 269] on span "Produkte" at bounding box center [87, 271] width 52 height 17
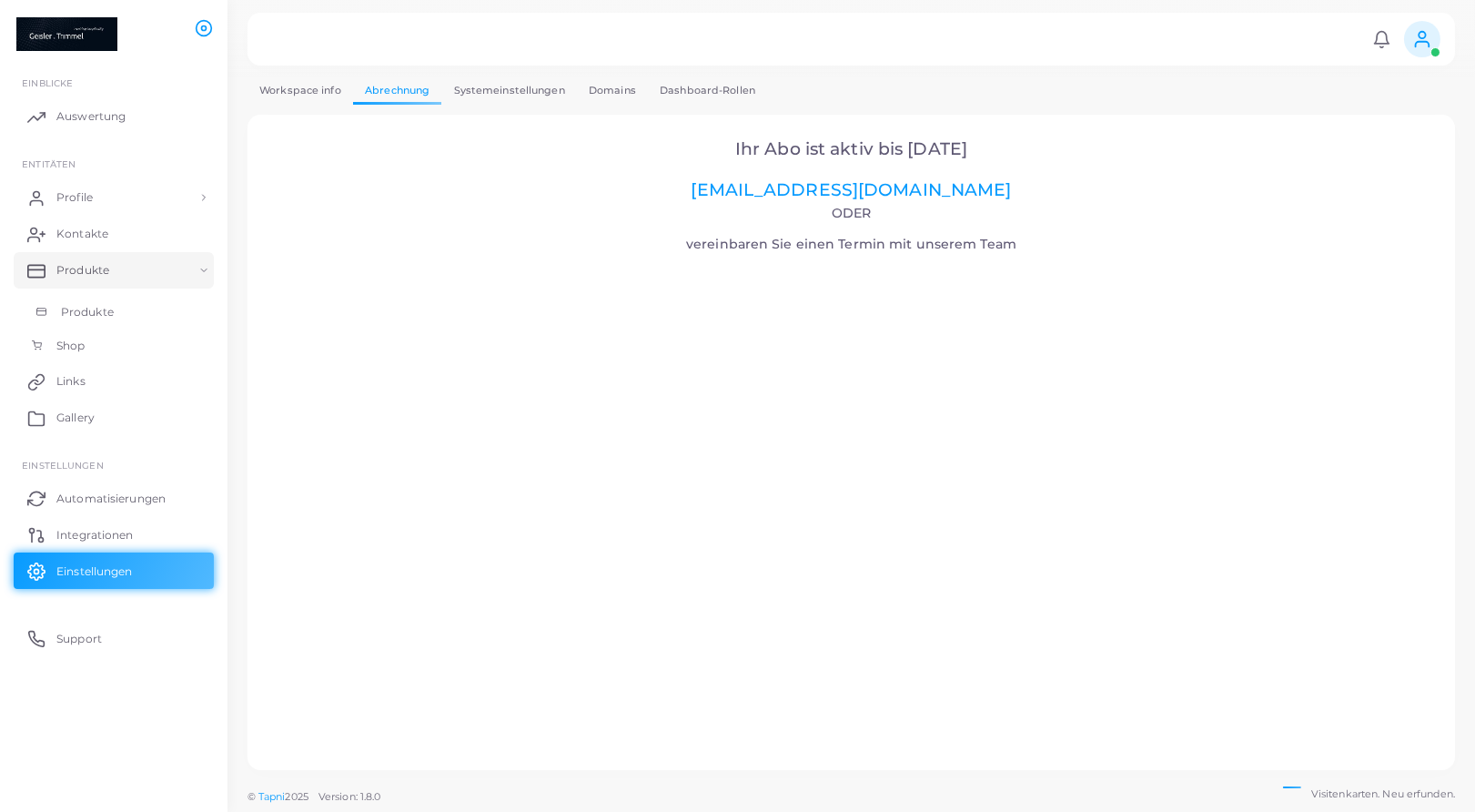
click at [85, 312] on span "Produkte" at bounding box center [87, 312] width 52 height 17
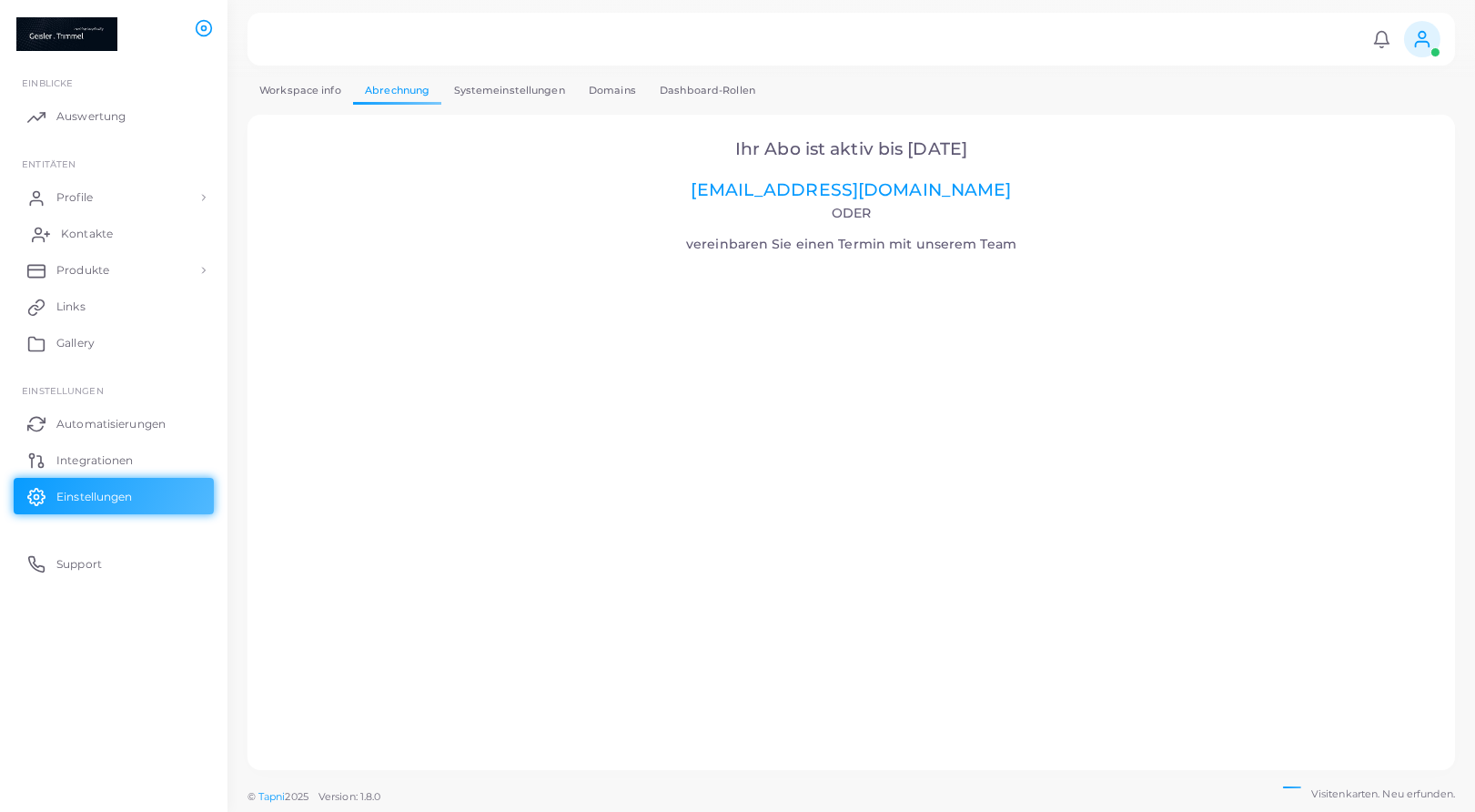
click at [79, 231] on span "Kontakte" at bounding box center [87, 234] width 52 height 17
click at [1067, 205] on h4 "Oder vereinbaren Sie einen Termin mit unserem Team" at bounding box center [851, 228] width 1157 height 46
drag, startPoint x: 987, startPoint y: 142, endPoint x: 719, endPoint y: 141, distance: 268.0
click at [719, 141] on h2 "Ihr Abo ist aktiv bis [DATE] [EMAIL_ADDRESS][DOMAIN_NAME]" at bounding box center [851, 169] width 1157 height 62
click at [138, 193] on link "Profile" at bounding box center [113, 198] width 200 height 37
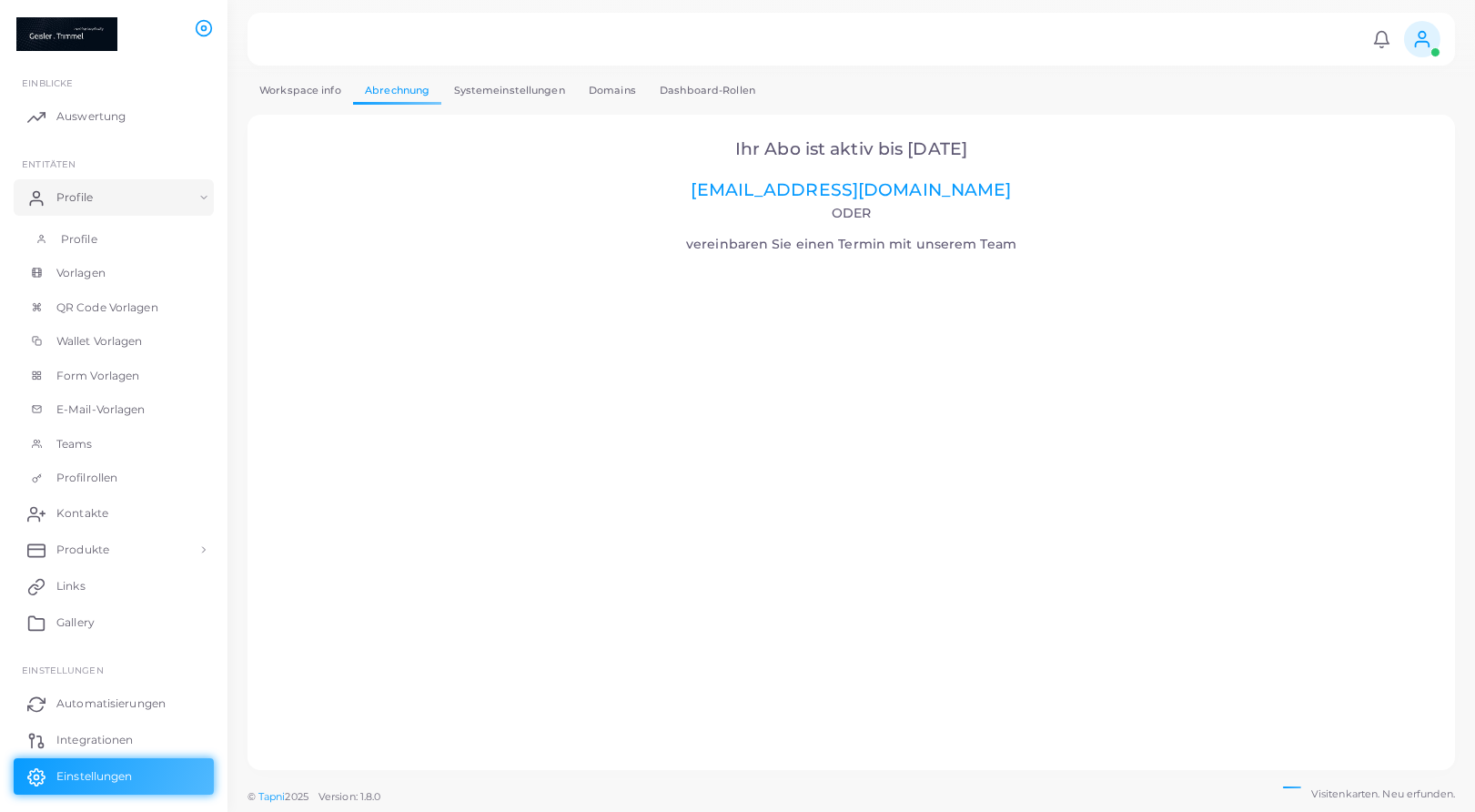
click at [108, 232] on link "Profile" at bounding box center [113, 239] width 200 height 35
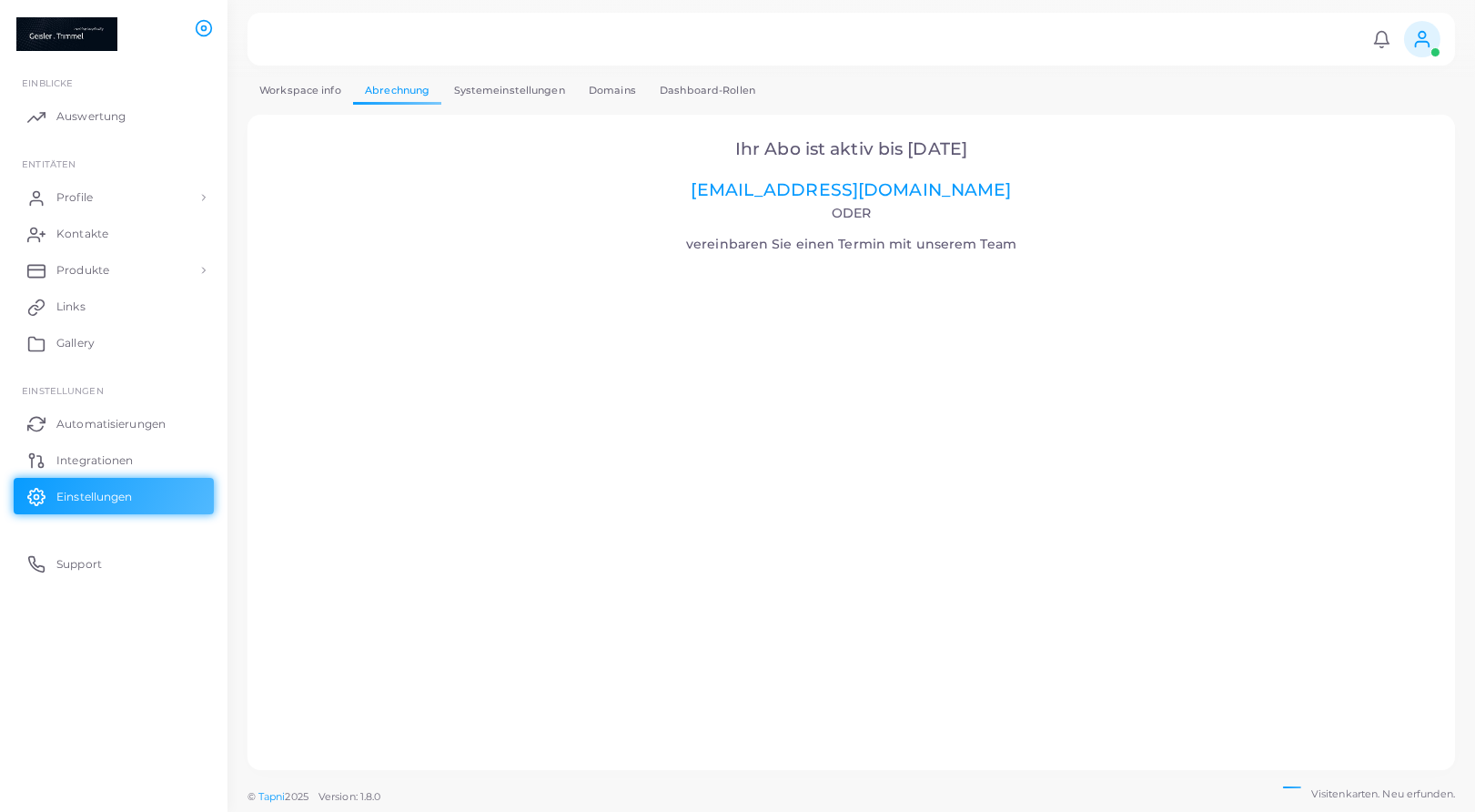
click at [503, 88] on link "Systemeinstellungen" at bounding box center [508, 90] width 134 height 27
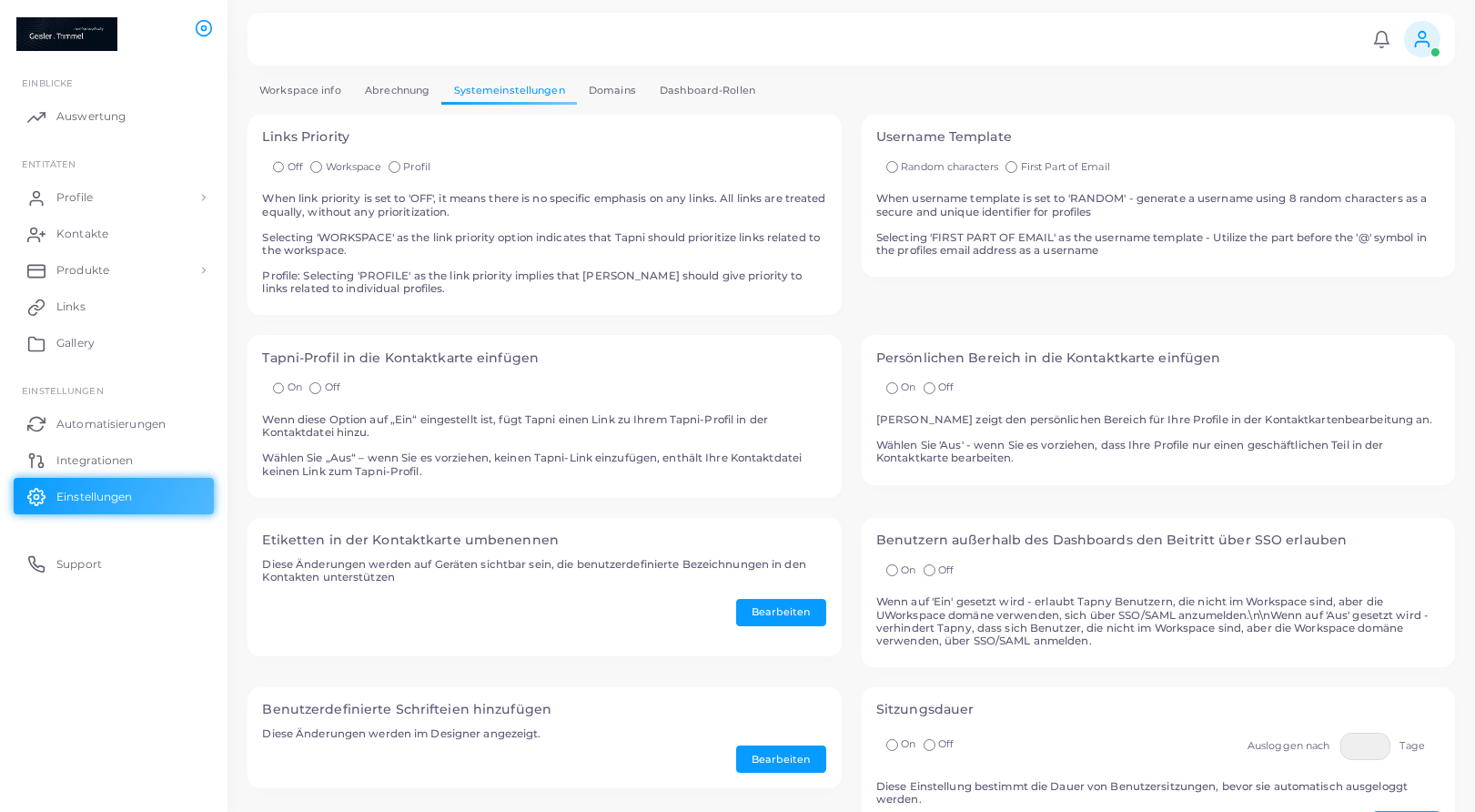
click at [612, 91] on link "Domains" at bounding box center [612, 90] width 71 height 27
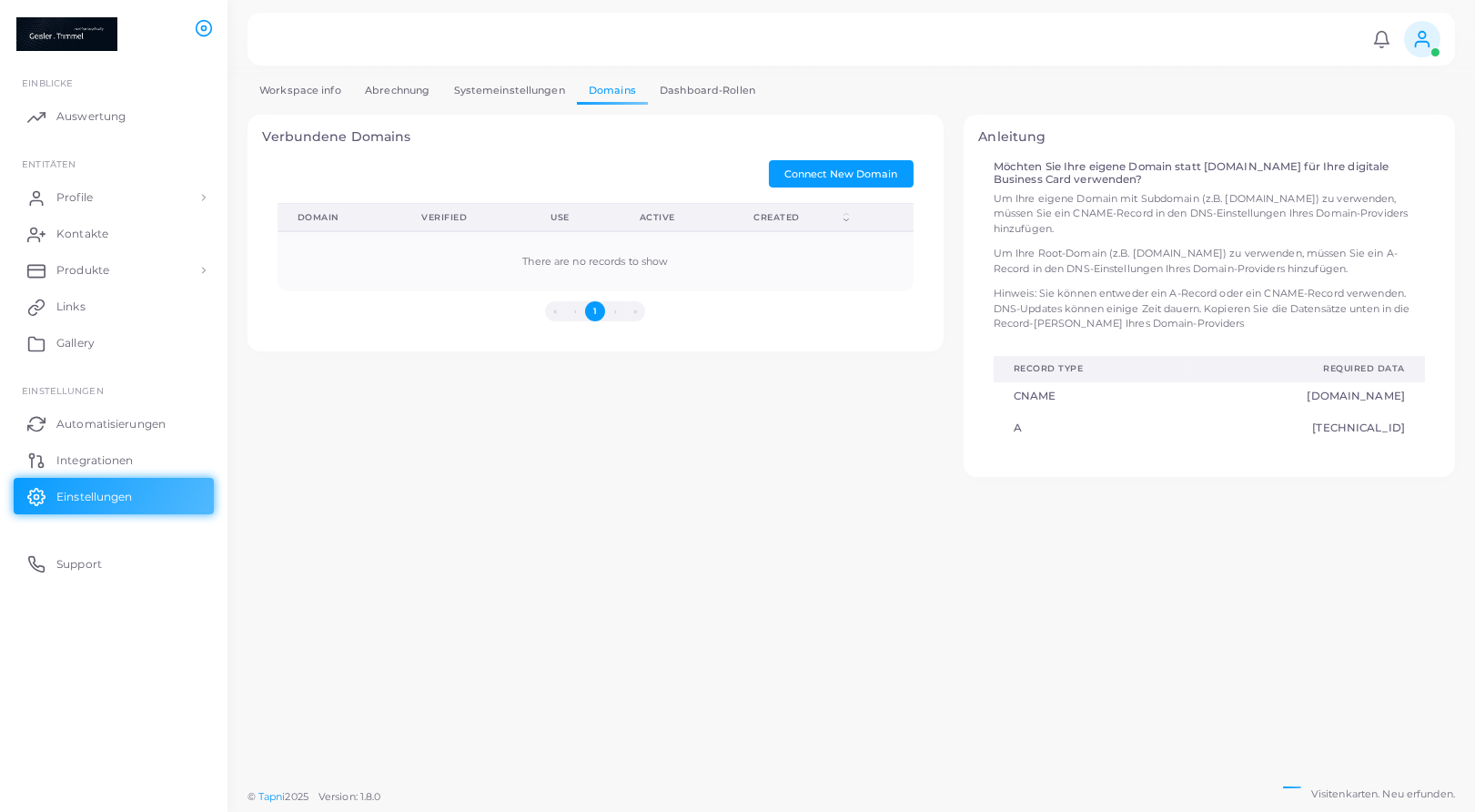
click at [699, 86] on link "Dashboard-Rollen" at bounding box center [707, 90] width 119 height 27
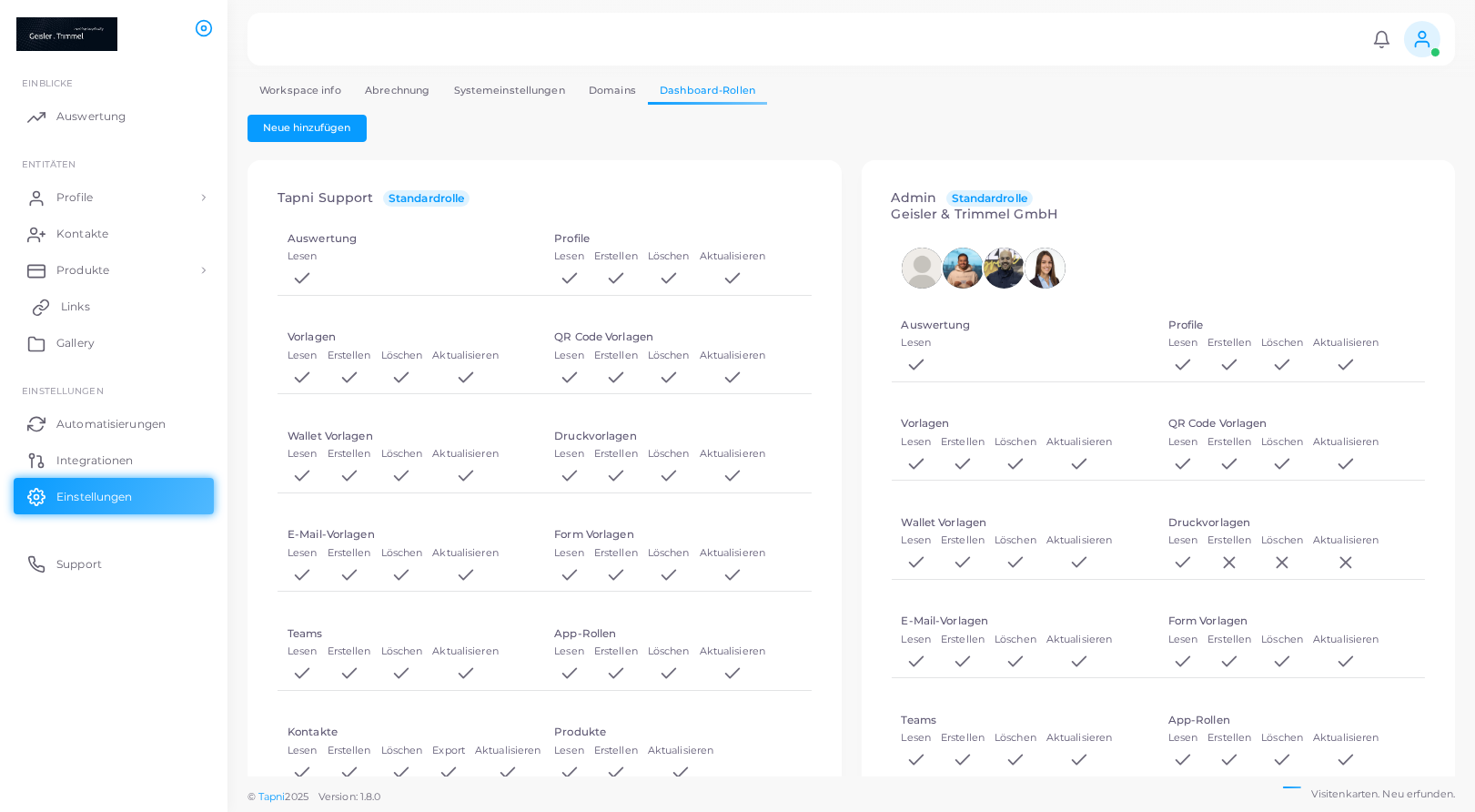
click at [95, 298] on link "Links" at bounding box center [113, 307] width 200 height 37
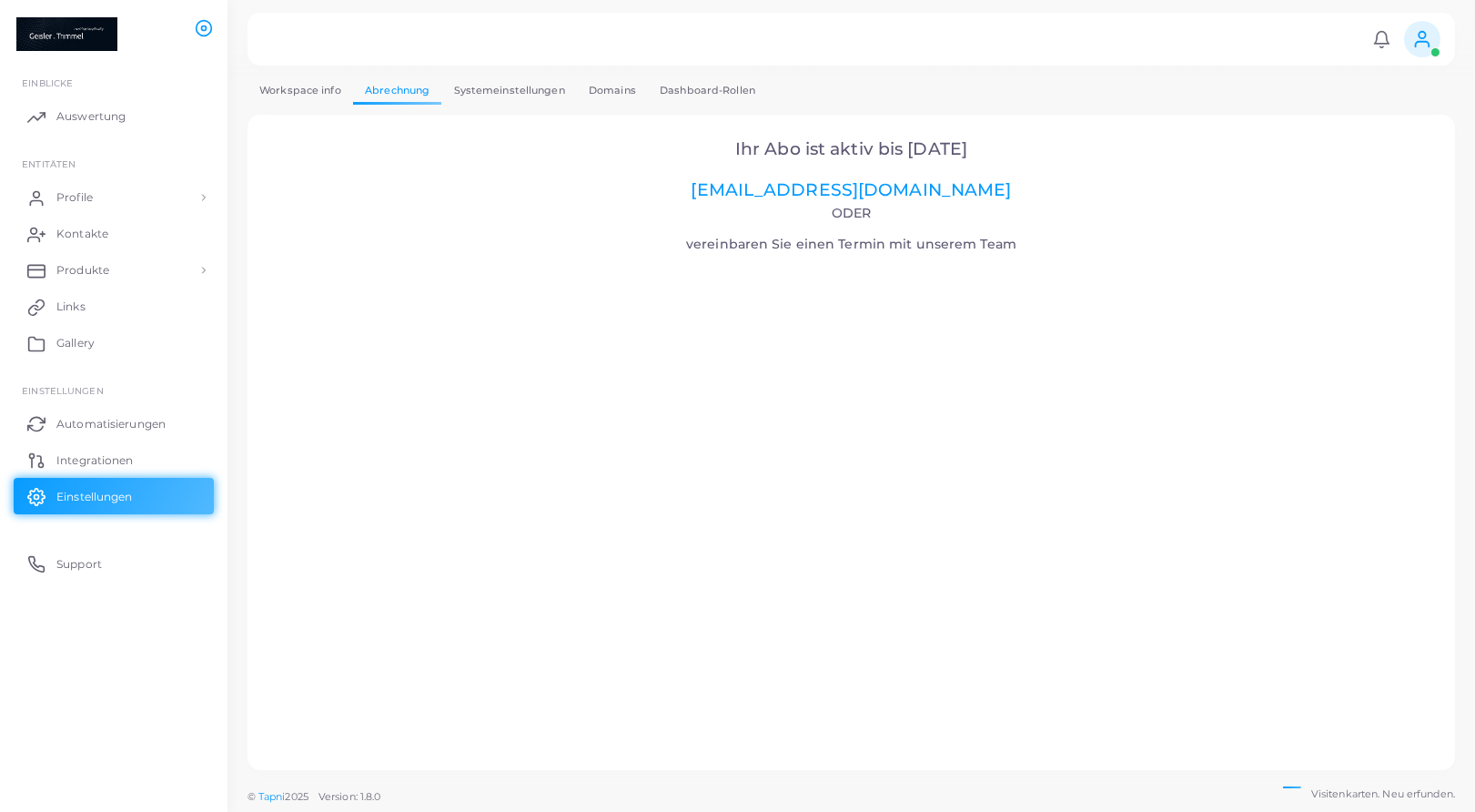
click at [81, 44] on img at bounding box center [67, 34] width 101 height 34
click at [673, 88] on link "Dashboard-Rollen" at bounding box center [707, 90] width 119 height 27
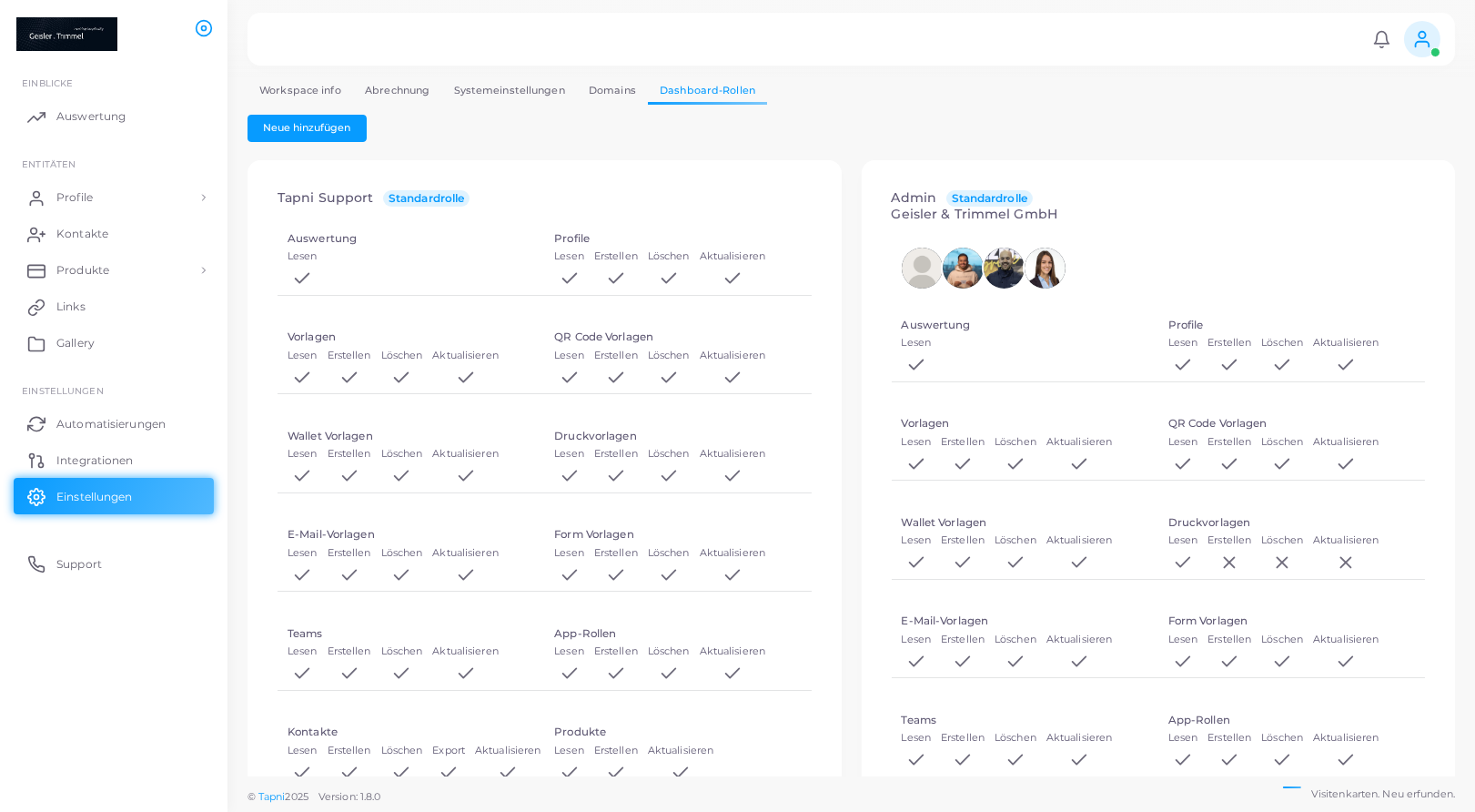
click at [401, 87] on link "Abrechnung" at bounding box center [397, 90] width 88 height 27
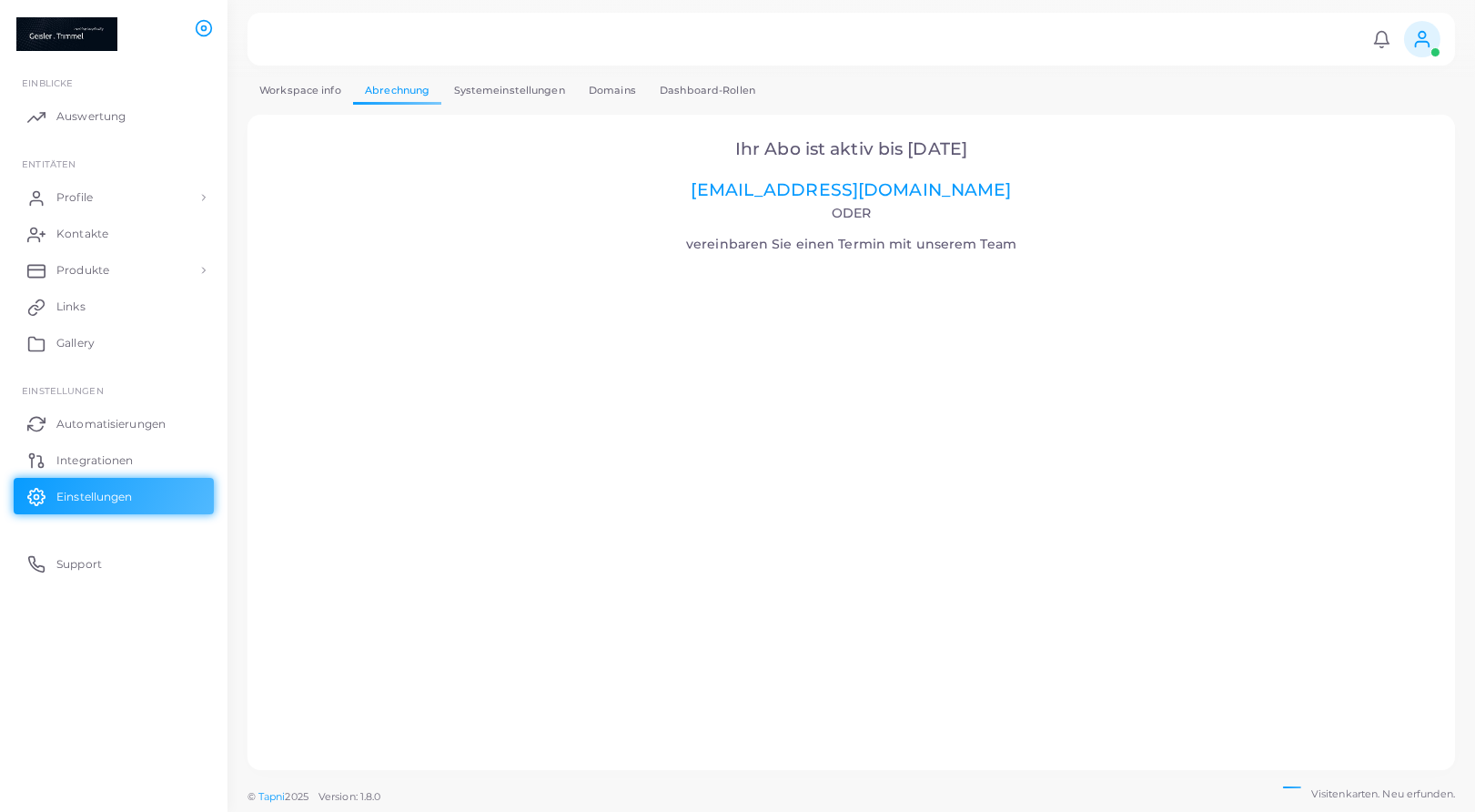
click at [503, 87] on link "Systemeinstellungen" at bounding box center [508, 90] width 134 height 27
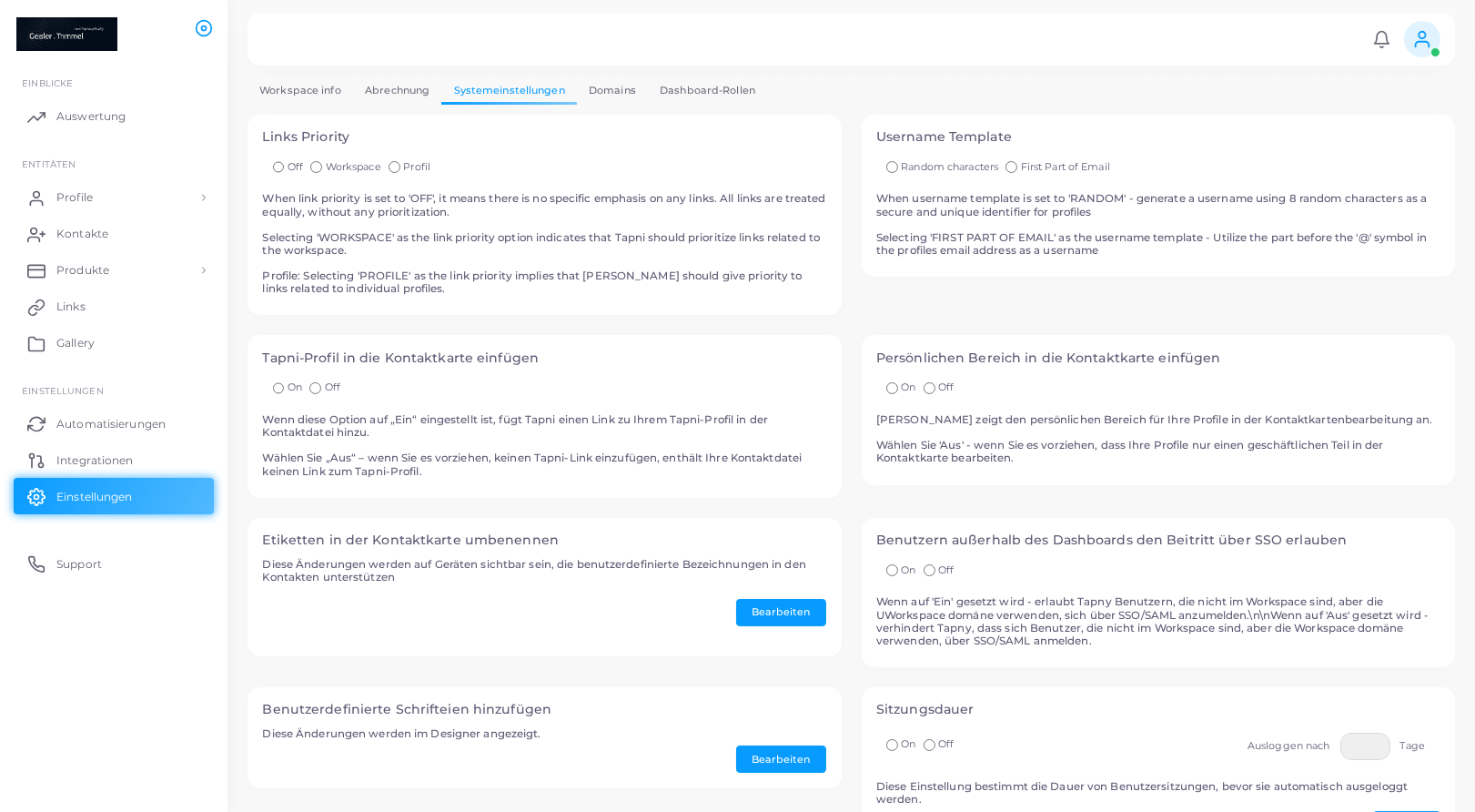
click at [394, 90] on link "Abrechnung" at bounding box center [397, 90] width 88 height 27
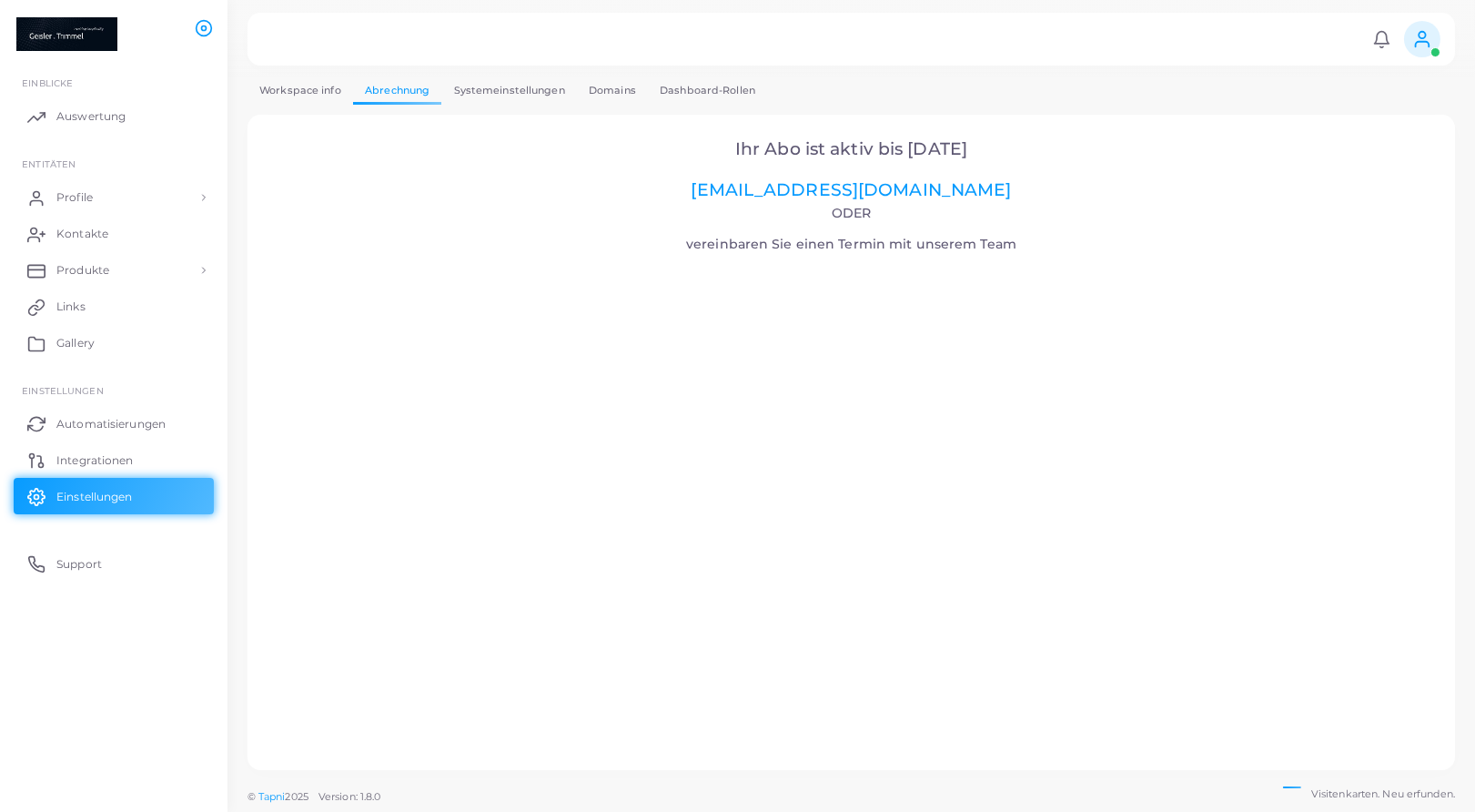
click at [311, 91] on link "Workspace info" at bounding box center [300, 90] width 106 height 27
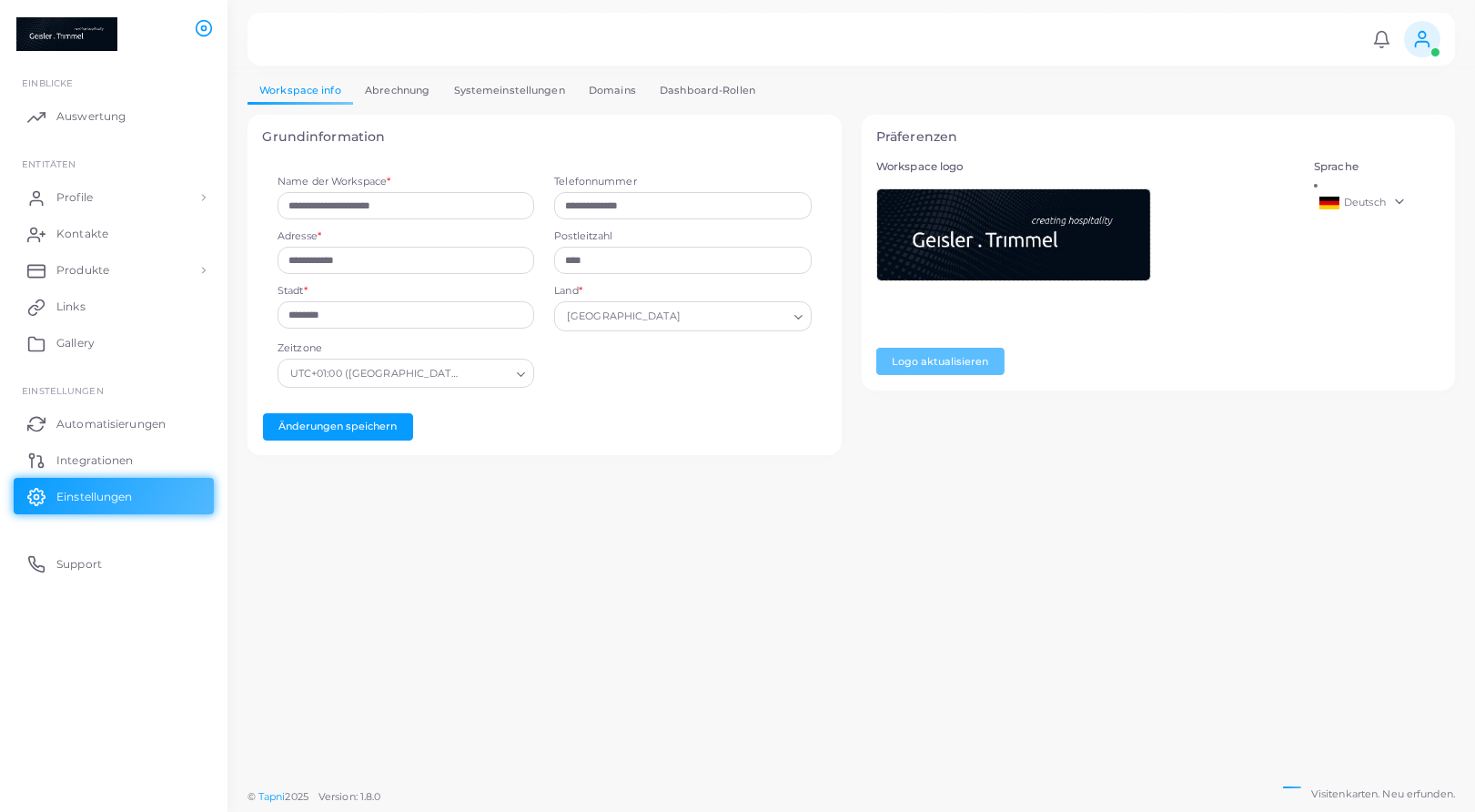
click at [371, 91] on link "Abrechnung" at bounding box center [397, 90] width 88 height 27
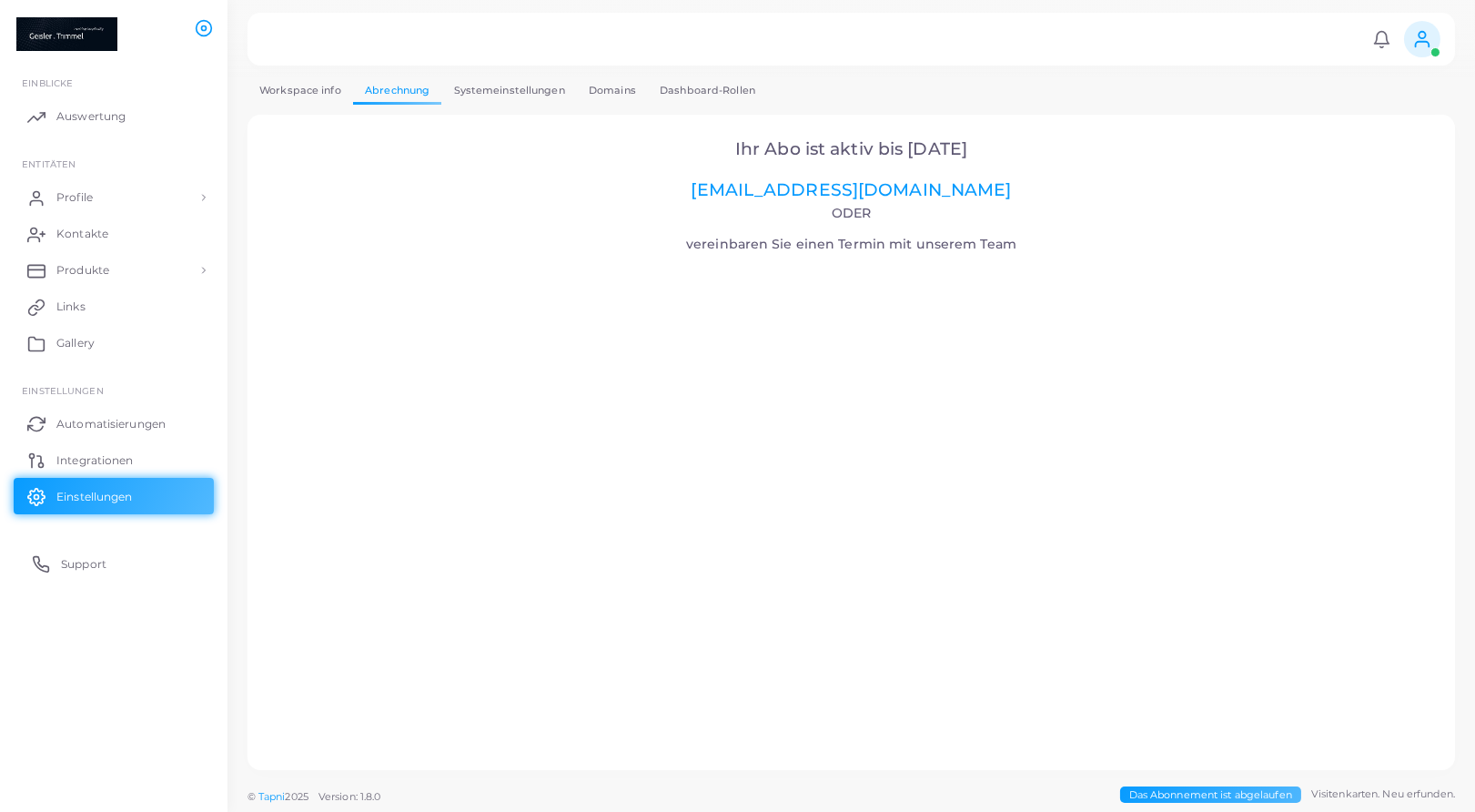
click at [68, 562] on span "Support" at bounding box center [83, 564] width 45 height 17
click at [76, 458] on span "Integrationen" at bounding box center [99, 460] width 76 height 17
click at [75, 226] on span "Kontakte" at bounding box center [87, 234] width 52 height 17
click at [73, 38] on img at bounding box center [67, 34] width 101 height 34
click at [203, 28] on icon at bounding box center [203, 29] width 18 height 18
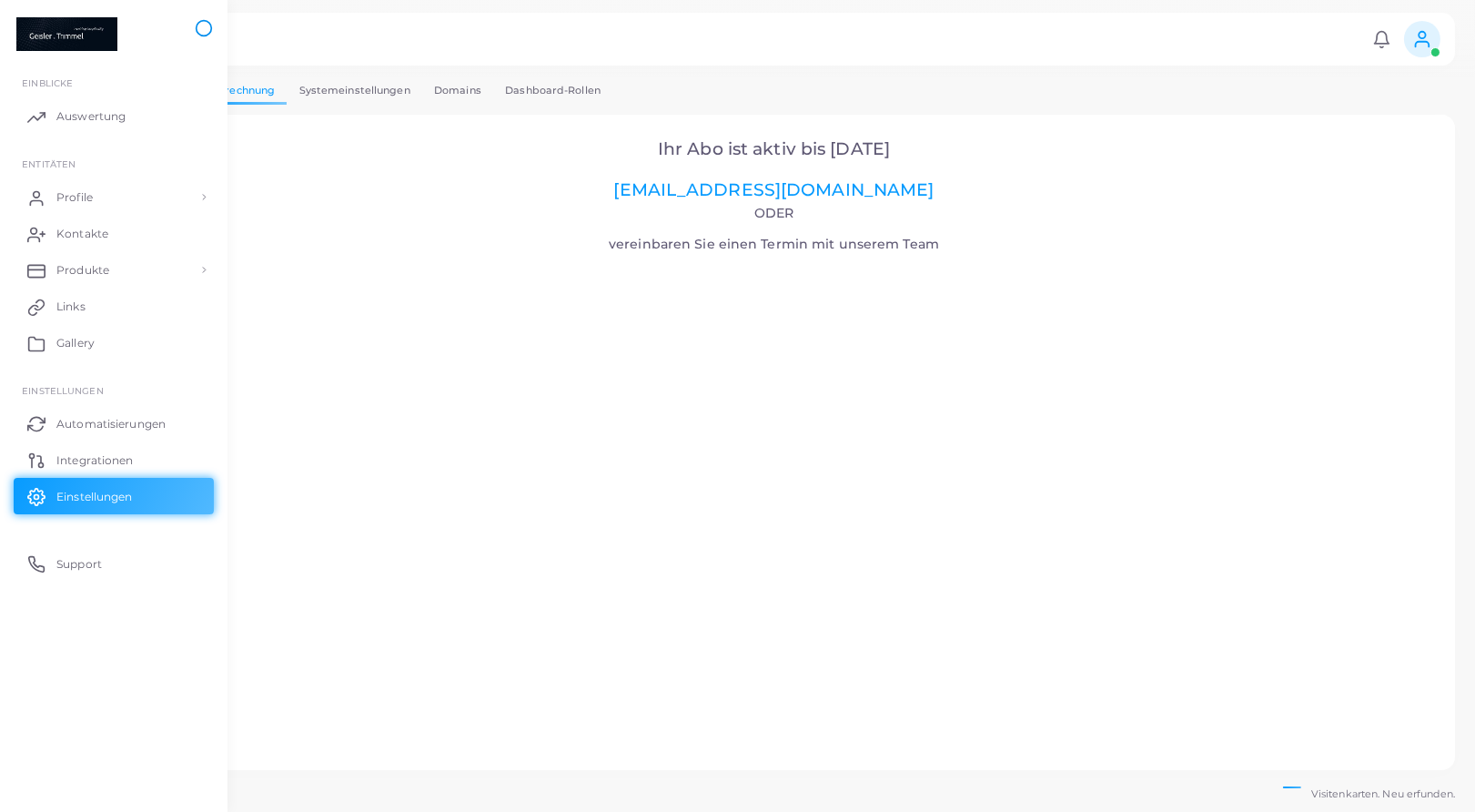
click at [203, 28] on icon at bounding box center [203, 29] width 18 height 18
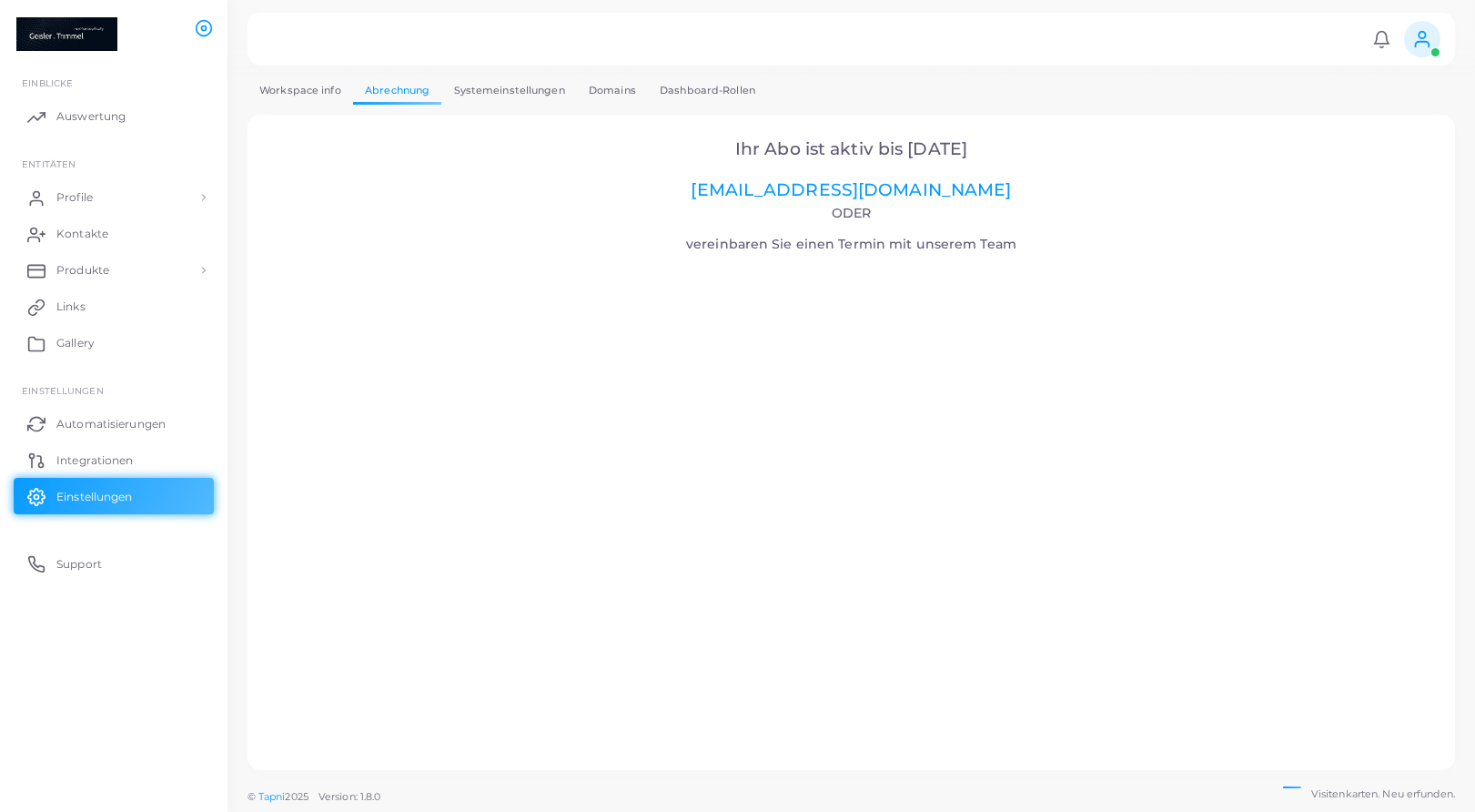
click at [321, 94] on link "Workspace info" at bounding box center [300, 90] width 106 height 27
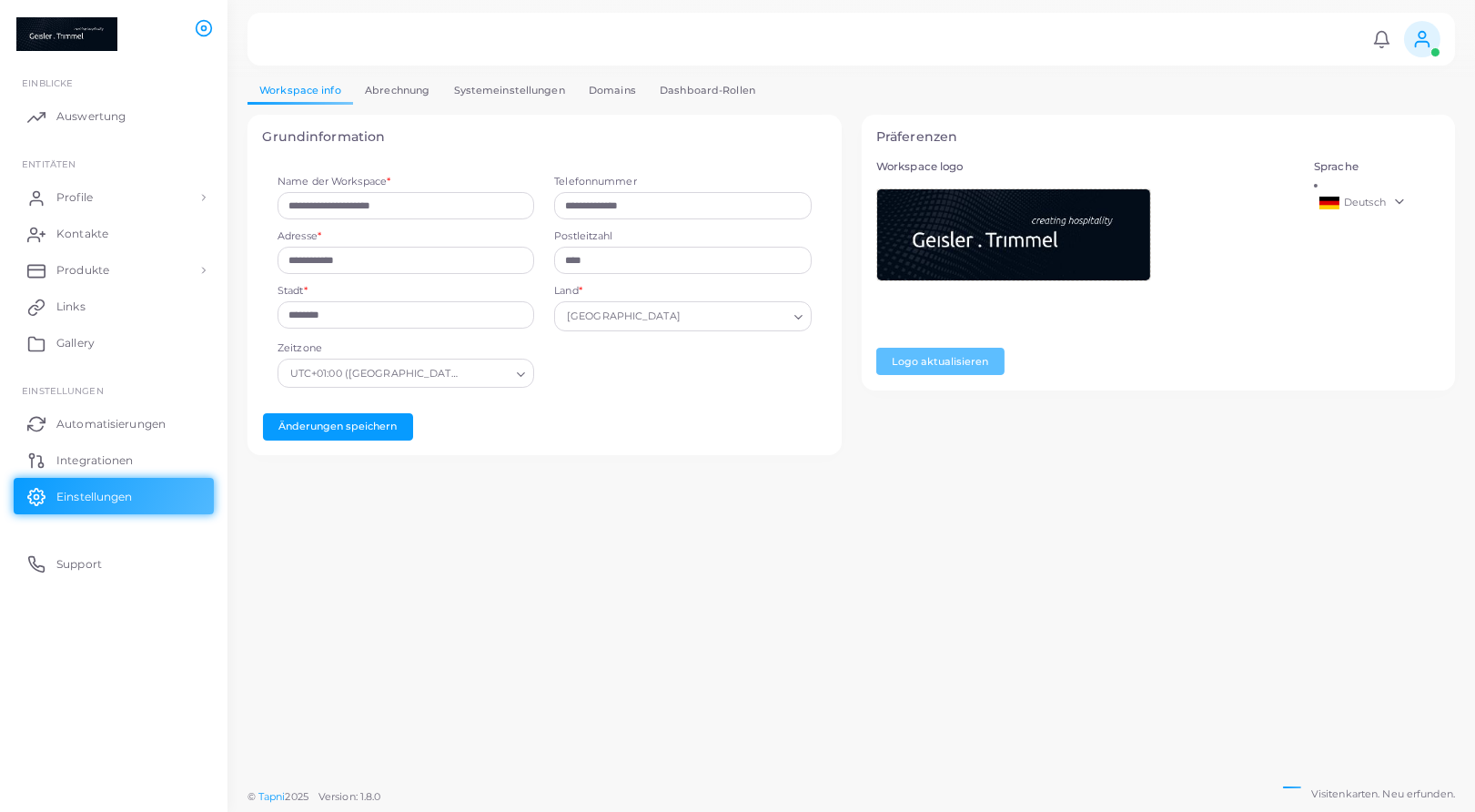
click at [385, 93] on link "Abrechnung" at bounding box center [397, 90] width 88 height 27
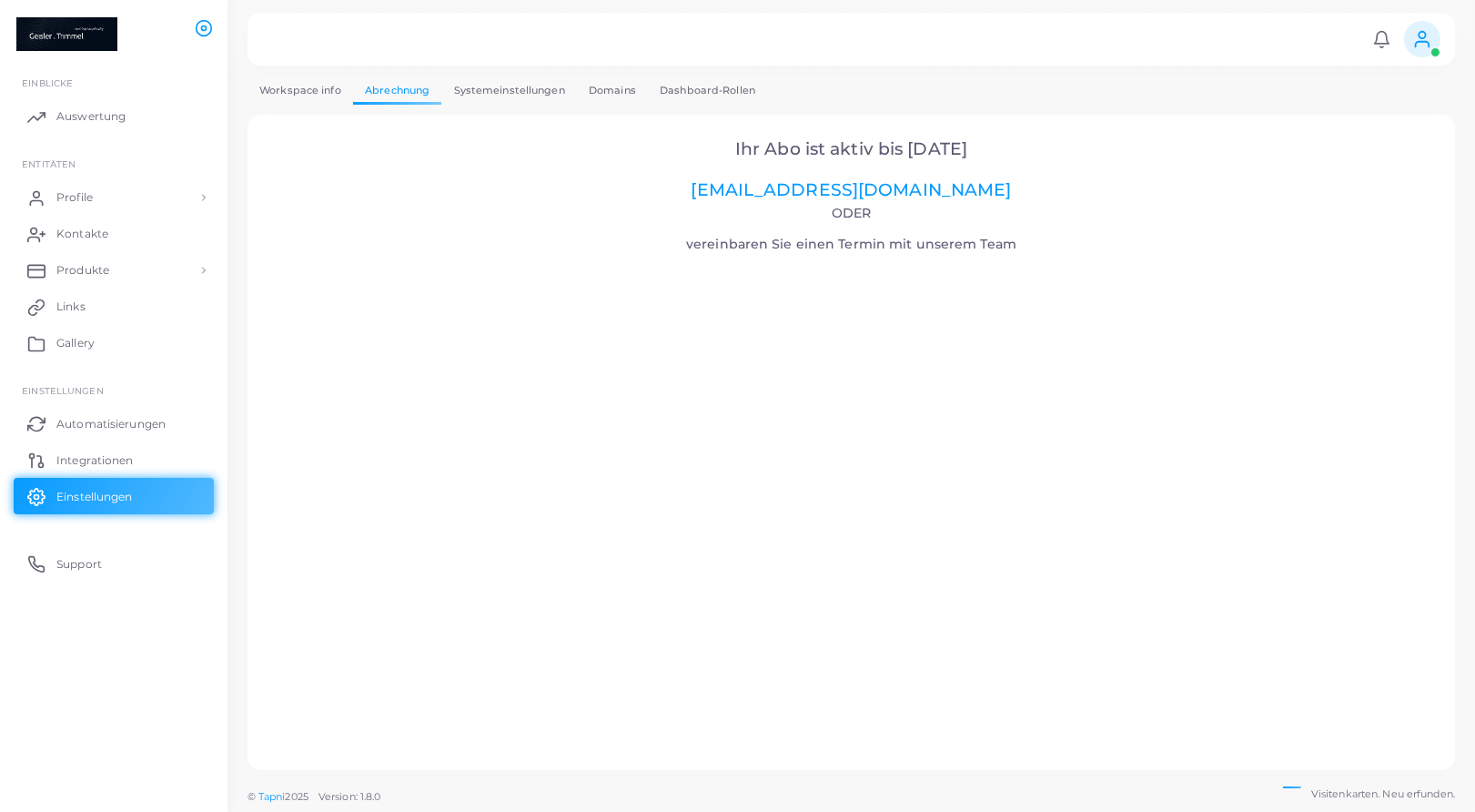
click at [311, 90] on link "Workspace info" at bounding box center [300, 90] width 106 height 27
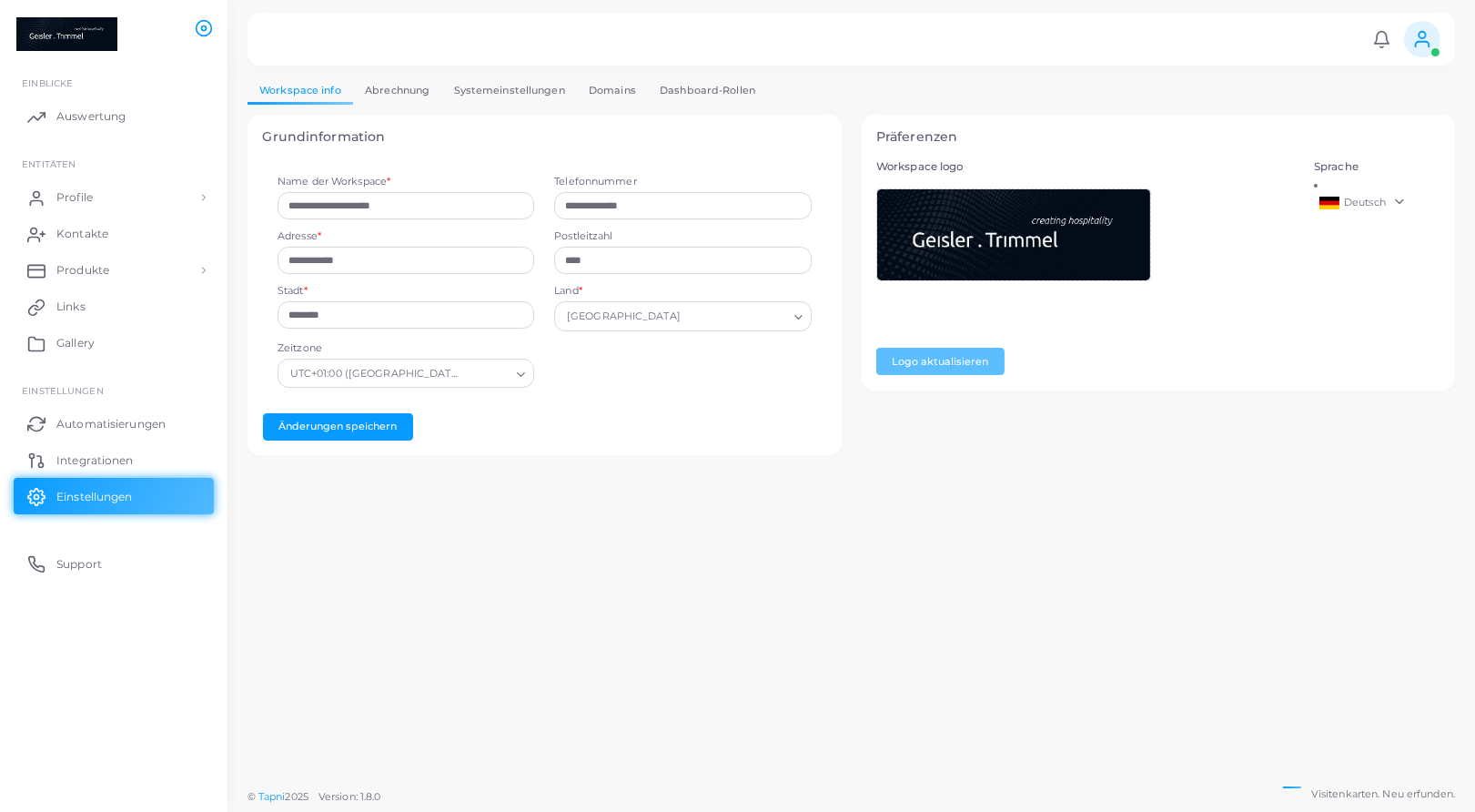
click at [429, 101] on link "Abrechnung" at bounding box center [397, 90] width 88 height 27
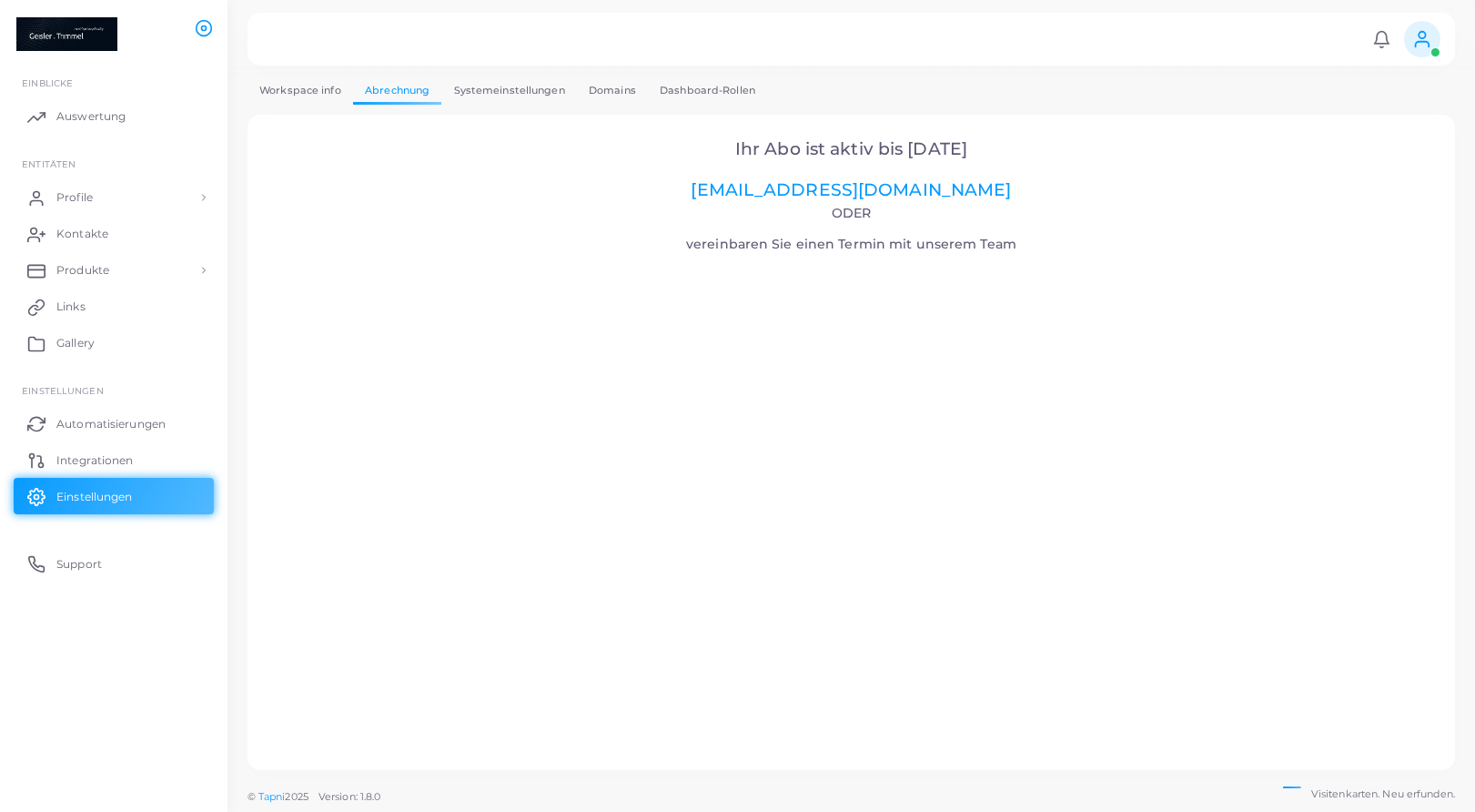
click at [557, 89] on link "Systemeinstellungen" at bounding box center [508, 90] width 134 height 27
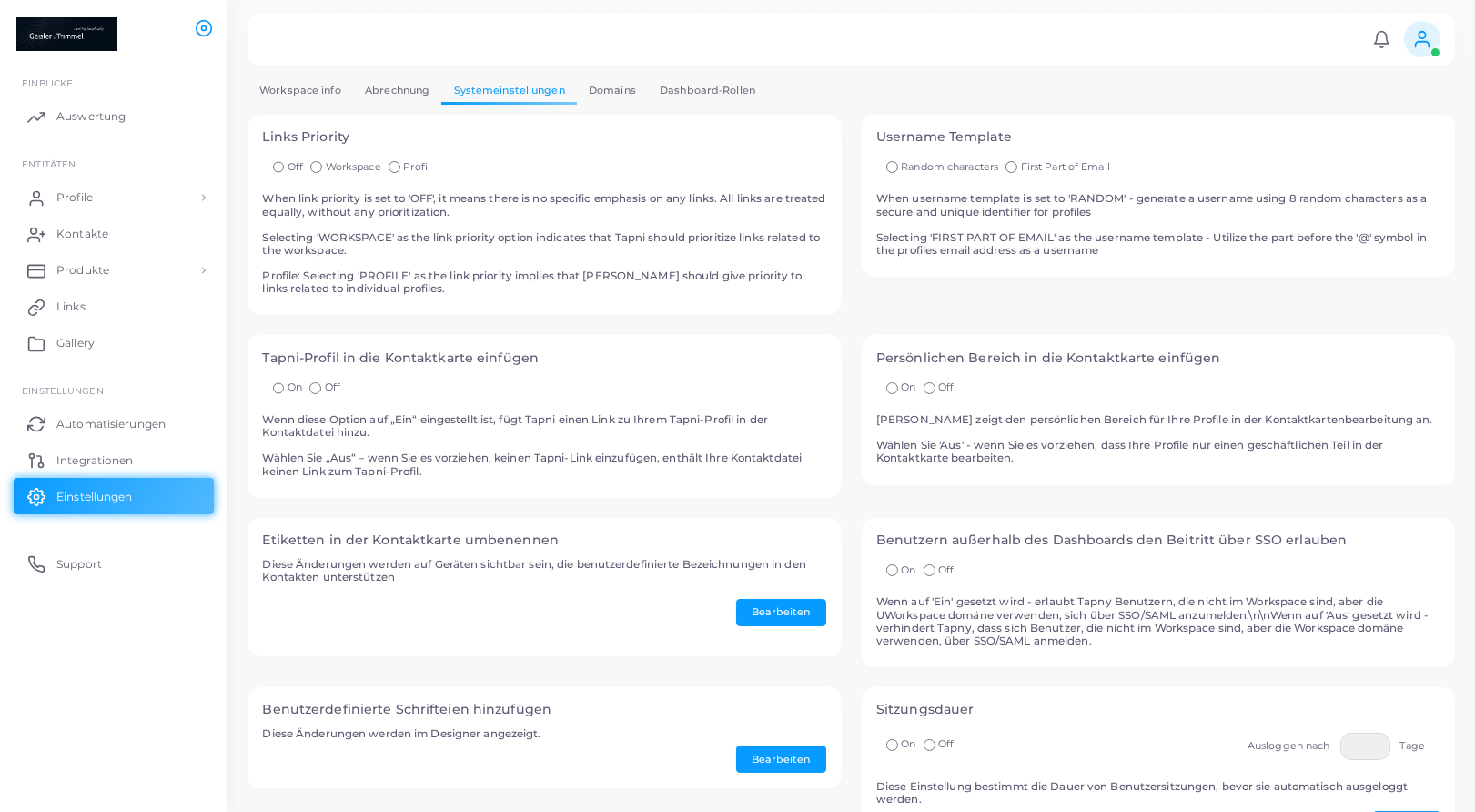
click at [613, 86] on link "Domains" at bounding box center [612, 90] width 71 height 27
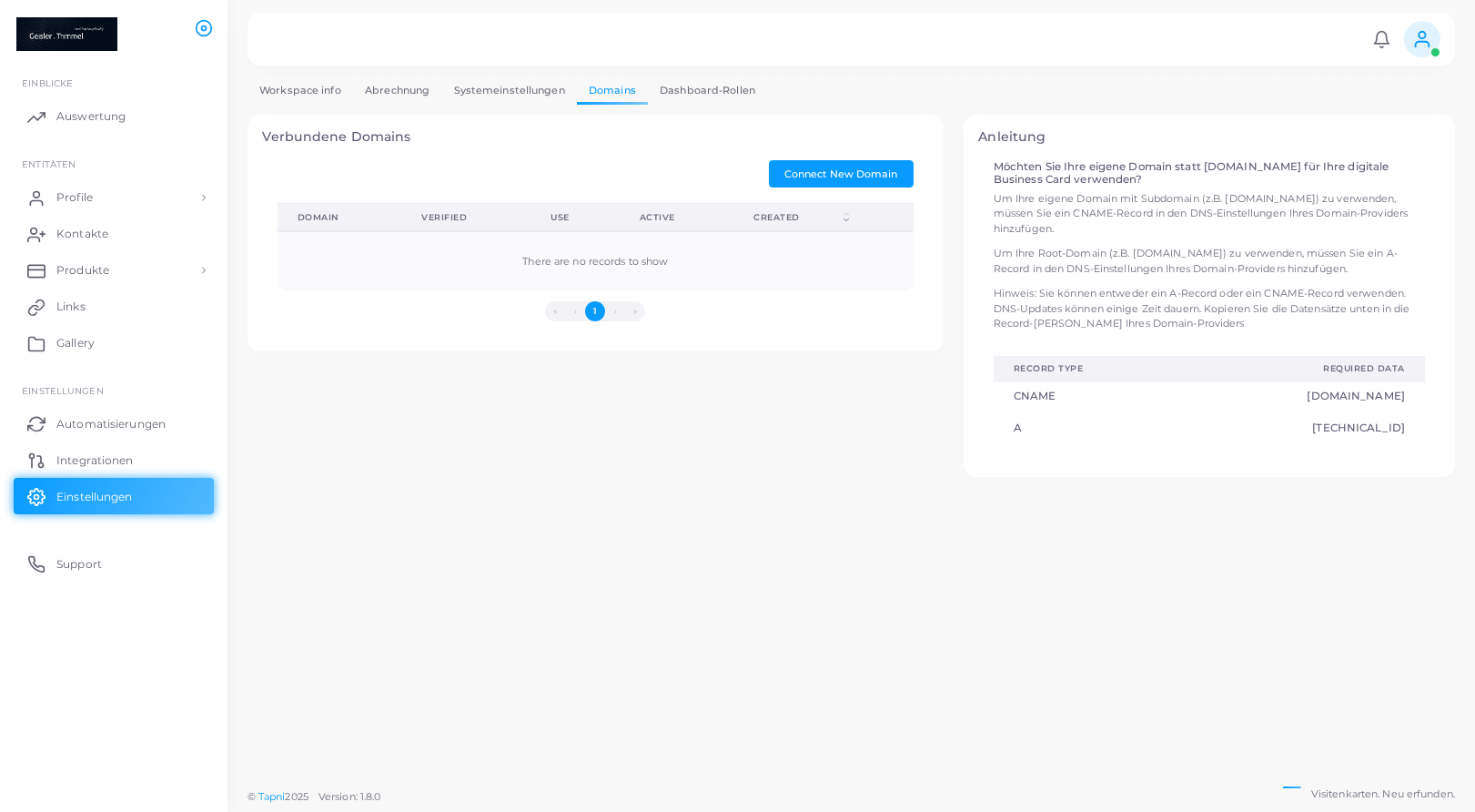
click at [700, 92] on link "Dashboard-Rollen" at bounding box center [707, 90] width 119 height 27
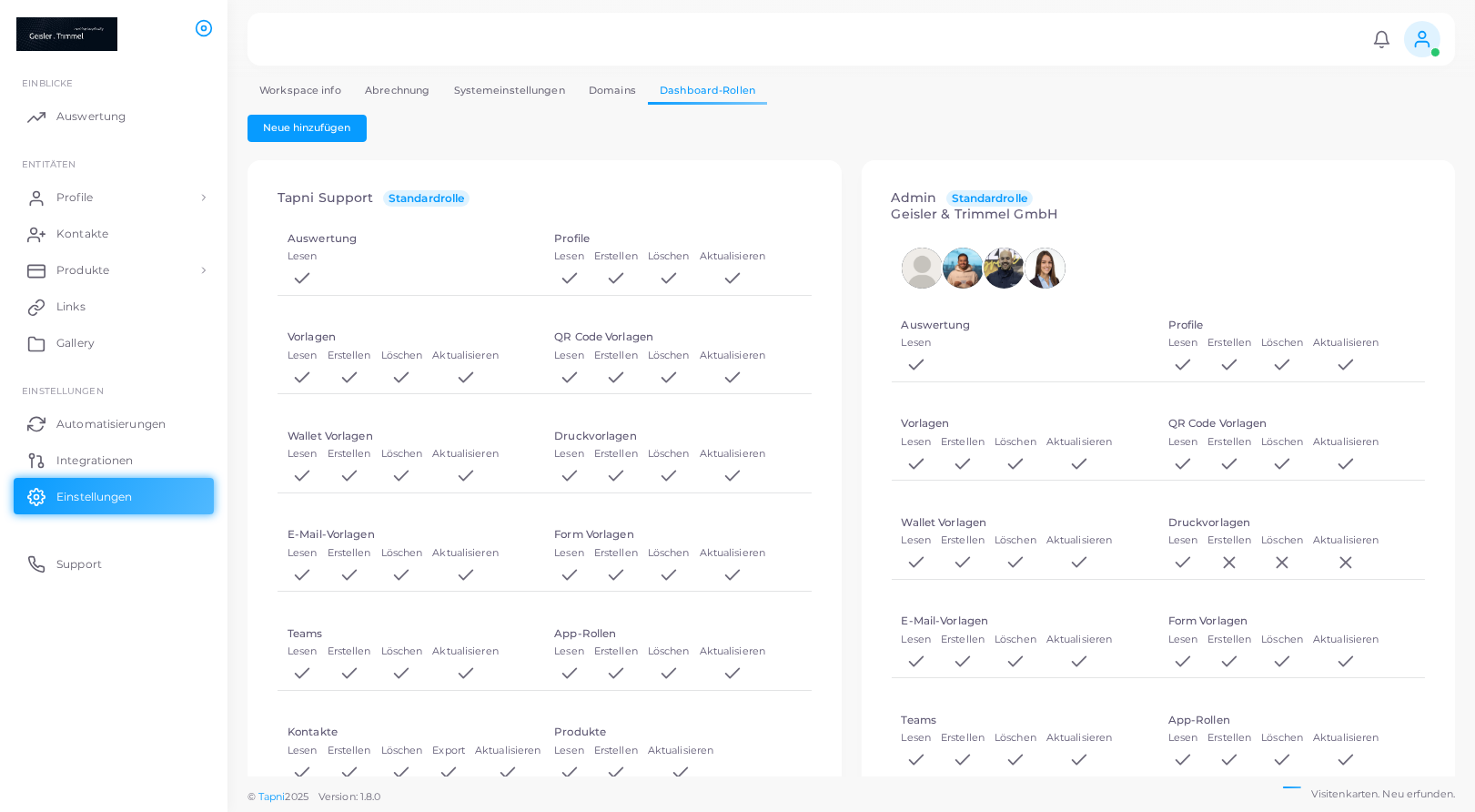
click at [60, 28] on img at bounding box center [67, 34] width 101 height 34
